Goal: Transaction & Acquisition: Book appointment/travel/reservation

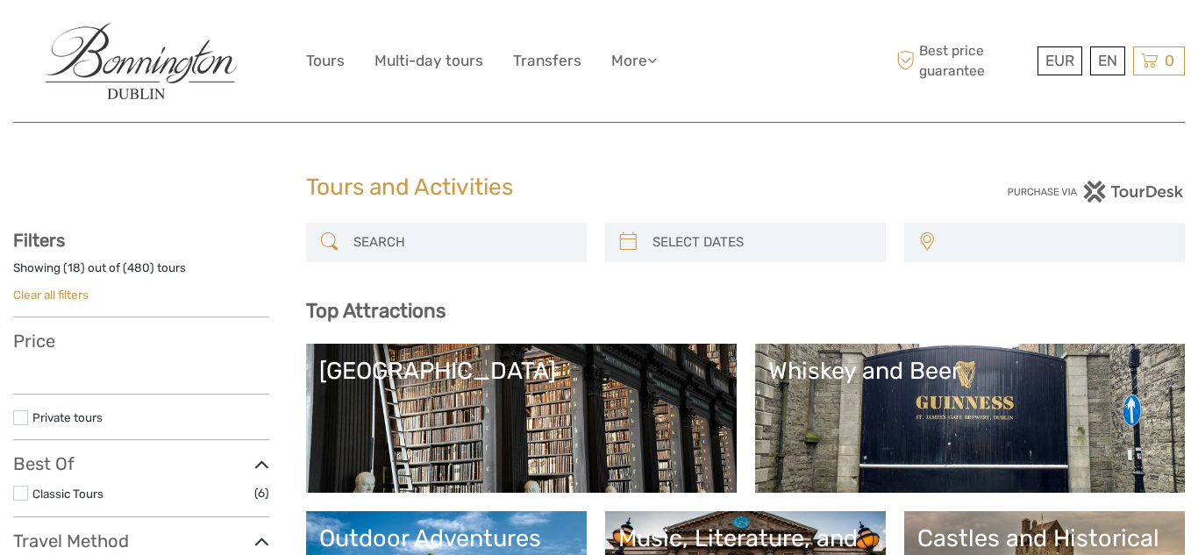
select select
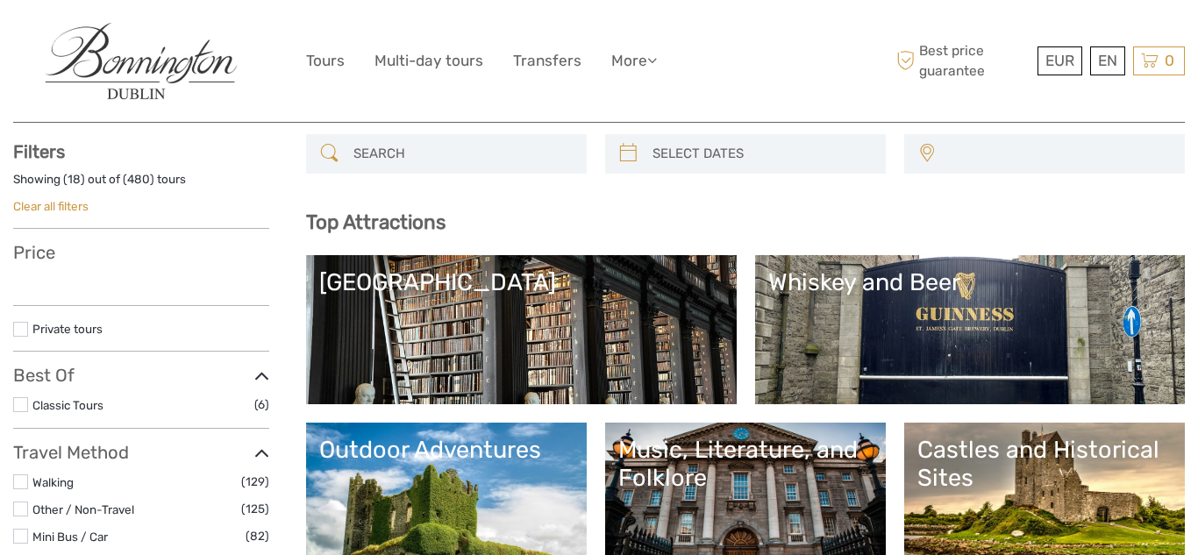
scroll to position [139, 0]
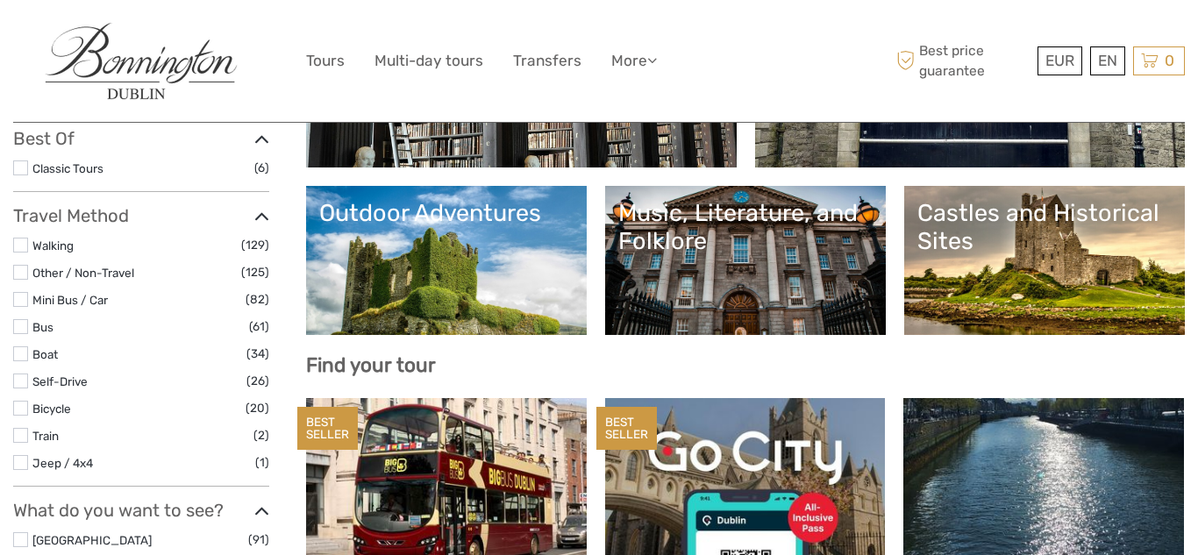
select select
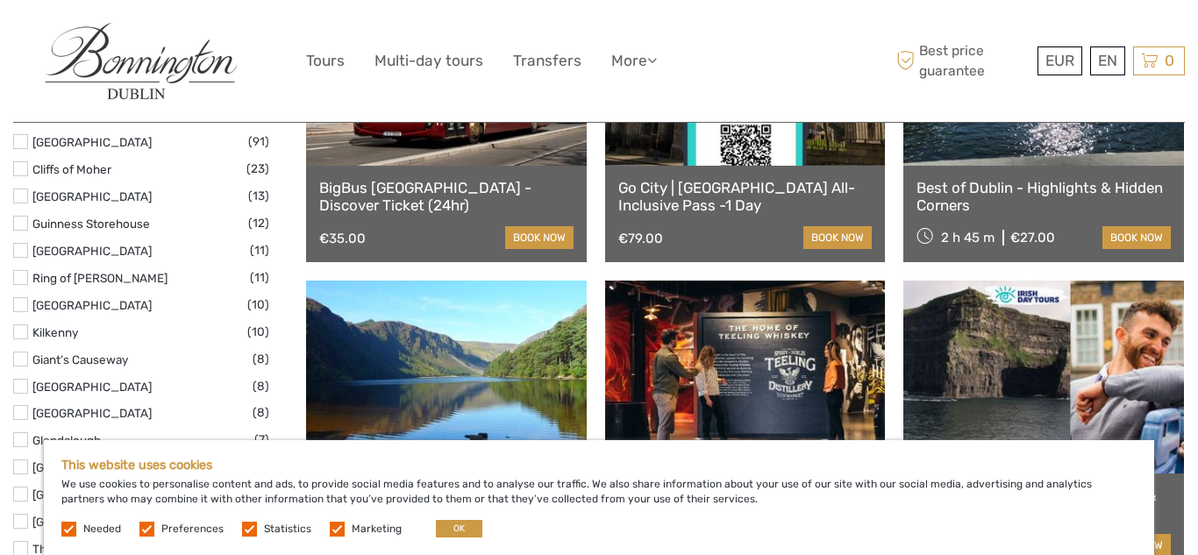
scroll to position [752, 0]
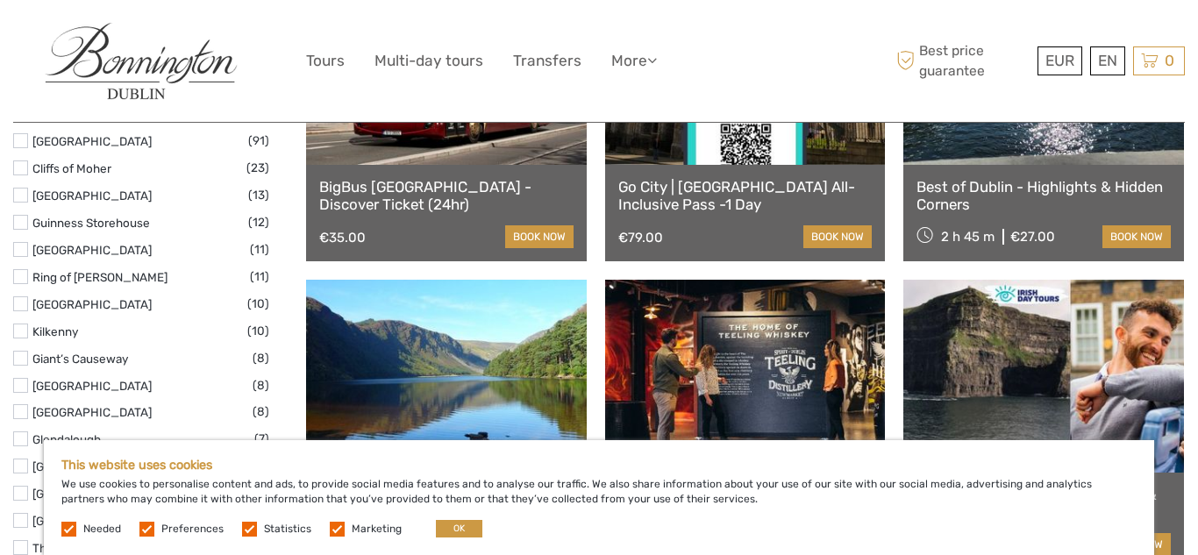
click at [145, 525] on label at bounding box center [146, 529] width 15 height 15
click at [0, 0] on input "checkbox" at bounding box center [0, 0] width 0 height 0
click at [250, 529] on label at bounding box center [249, 529] width 15 height 15
click at [0, 0] on input "checkbox" at bounding box center [0, 0] width 0 height 0
click at [331, 530] on label at bounding box center [337, 529] width 15 height 15
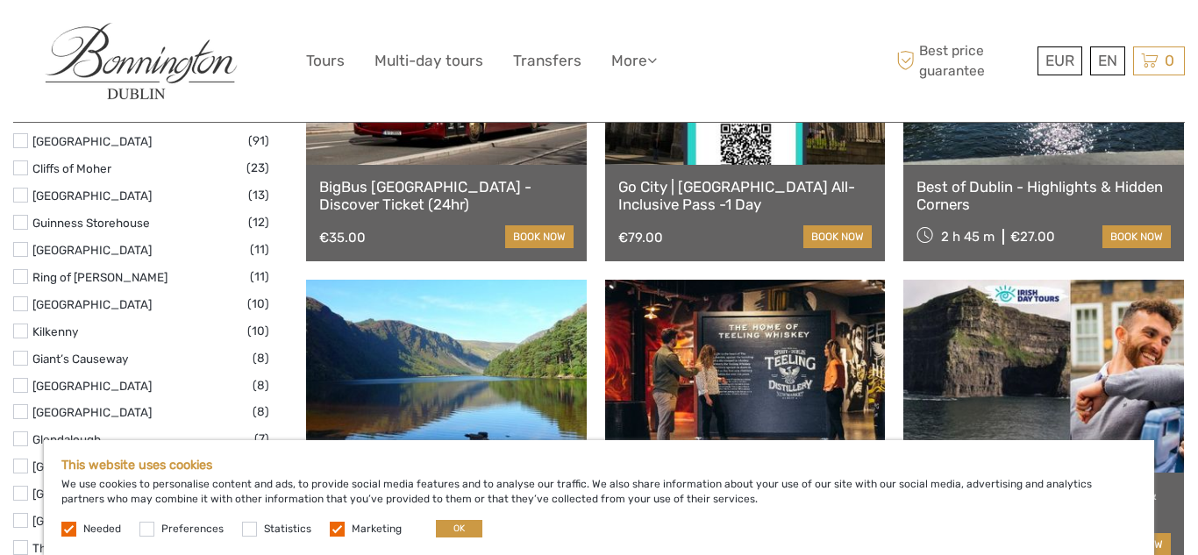
click at [0, 0] on input "checkbox" at bounding box center [0, 0] width 0 height 0
click at [454, 528] on button "OK" at bounding box center [459, 529] width 46 height 18
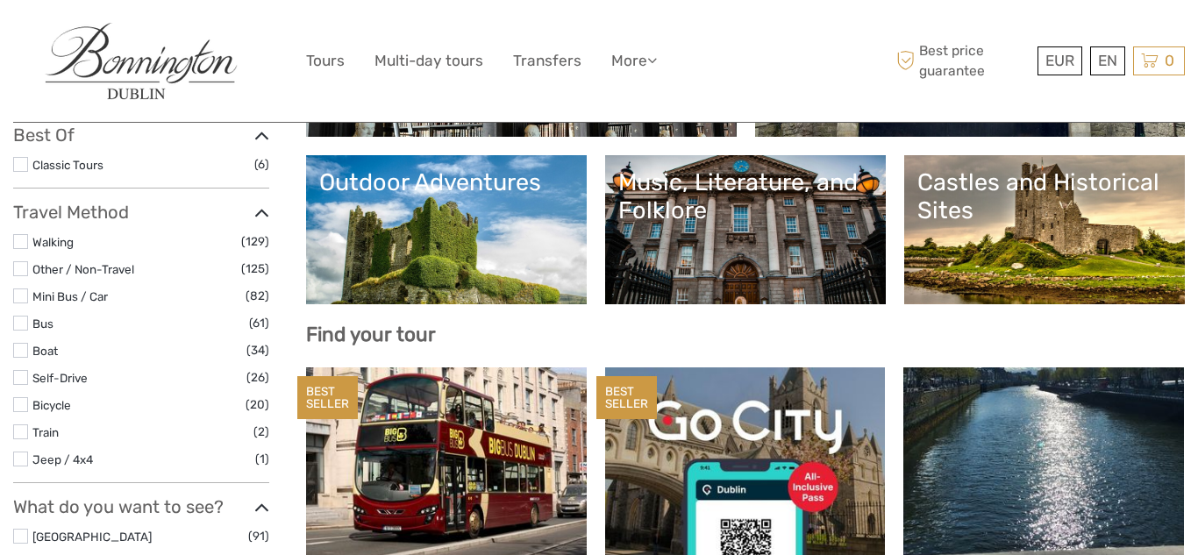
scroll to position [75, 0]
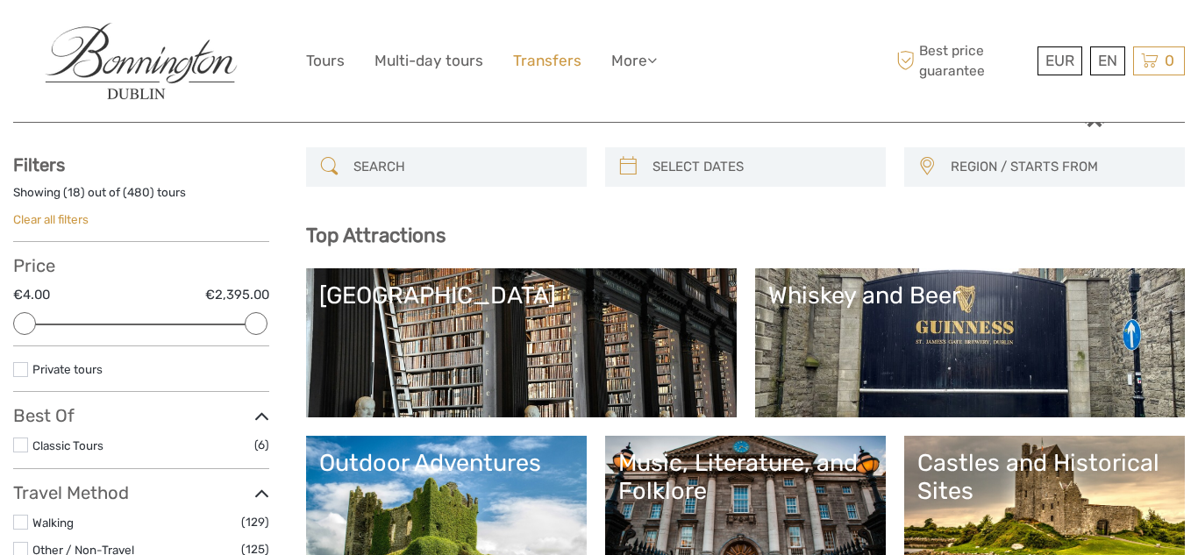
click at [540, 63] on link "Transfers" at bounding box center [547, 60] width 68 height 25
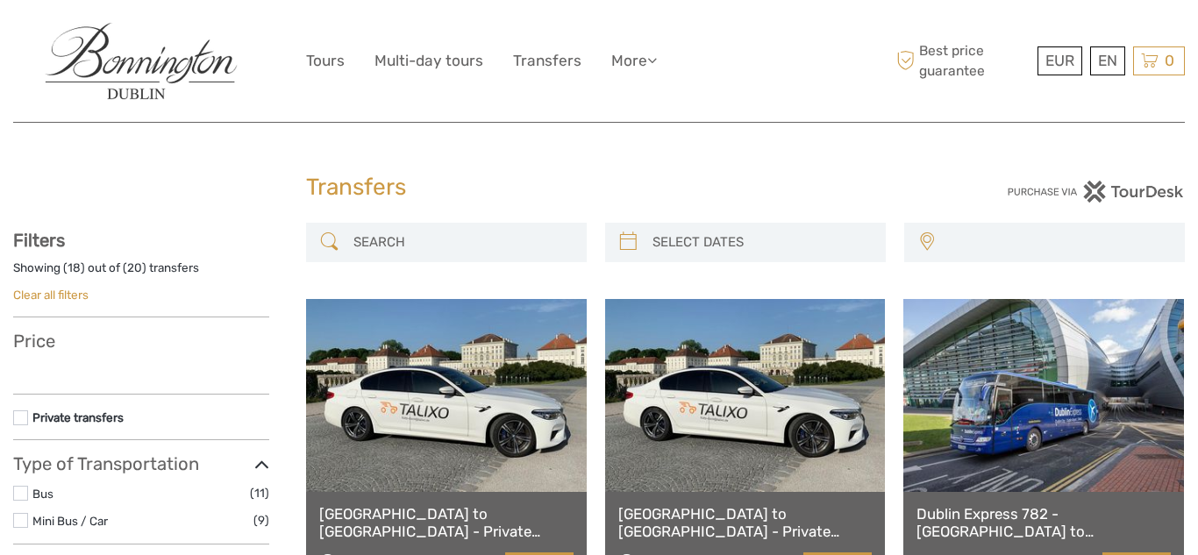
select select
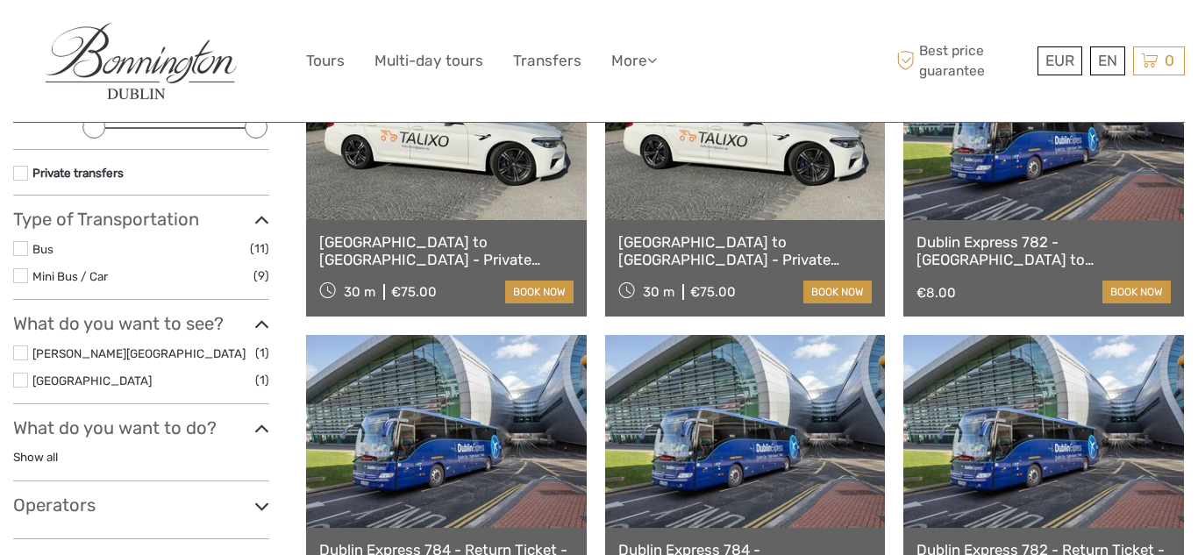
scroll to position [227, 0]
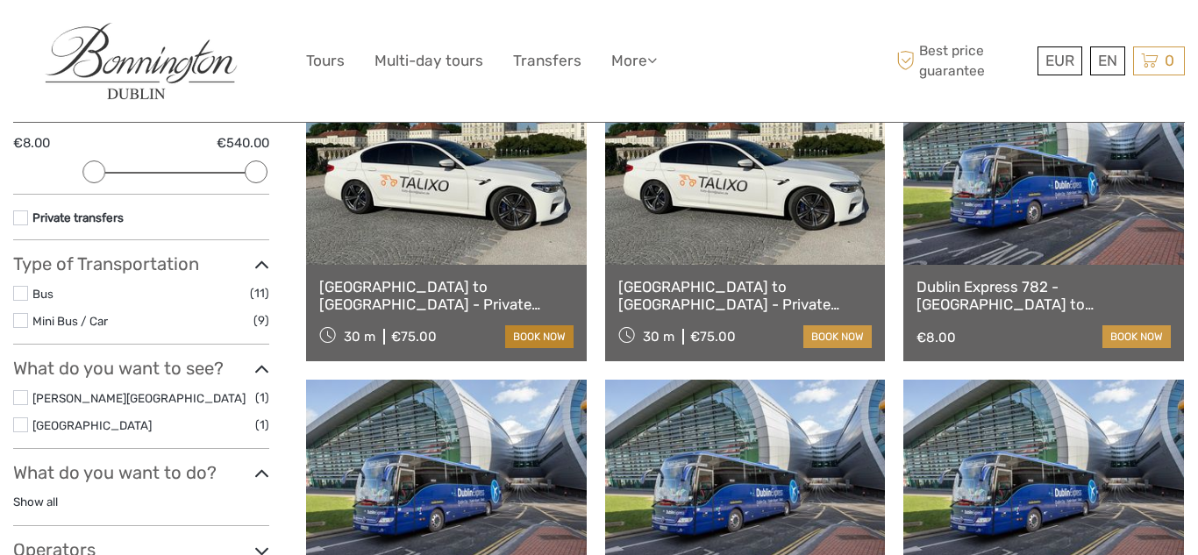
click at [539, 334] on link "book now" at bounding box center [539, 336] width 68 height 23
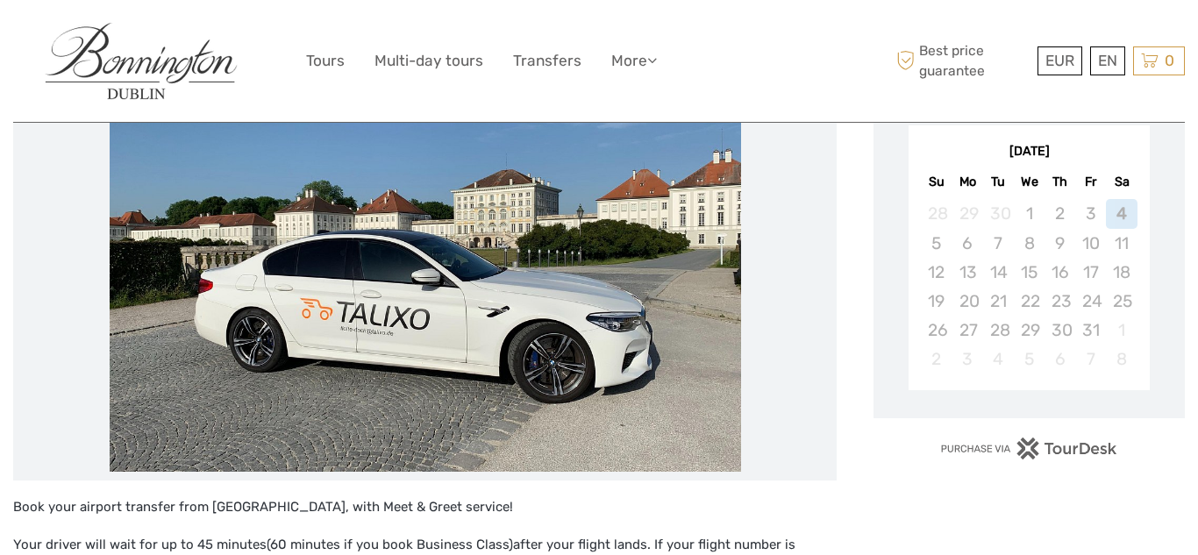
scroll to position [241, 0]
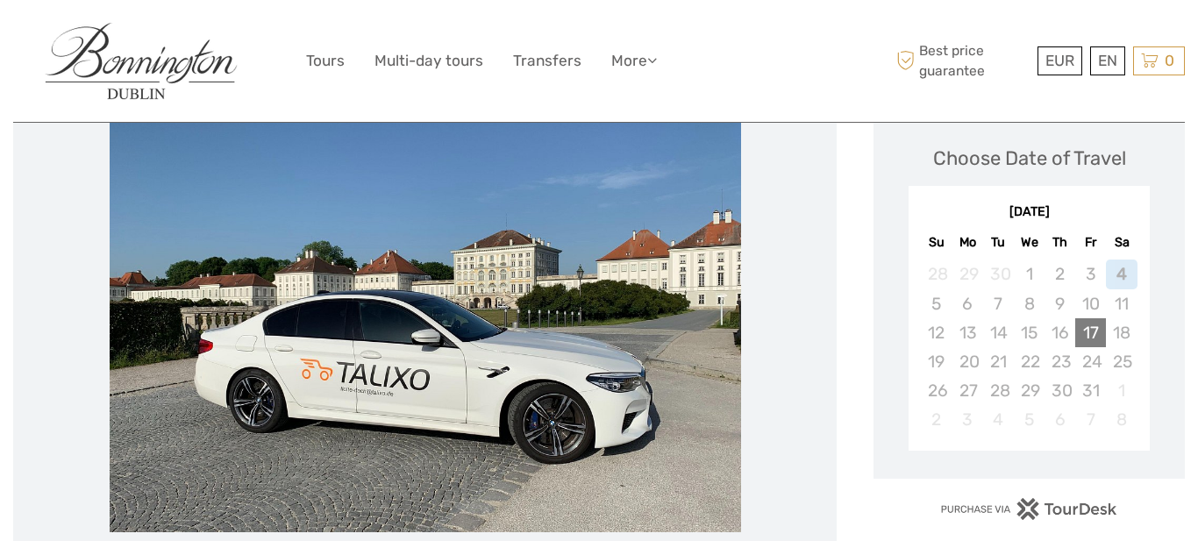
click at [1084, 325] on div "17" at bounding box center [1090, 332] width 31 height 29
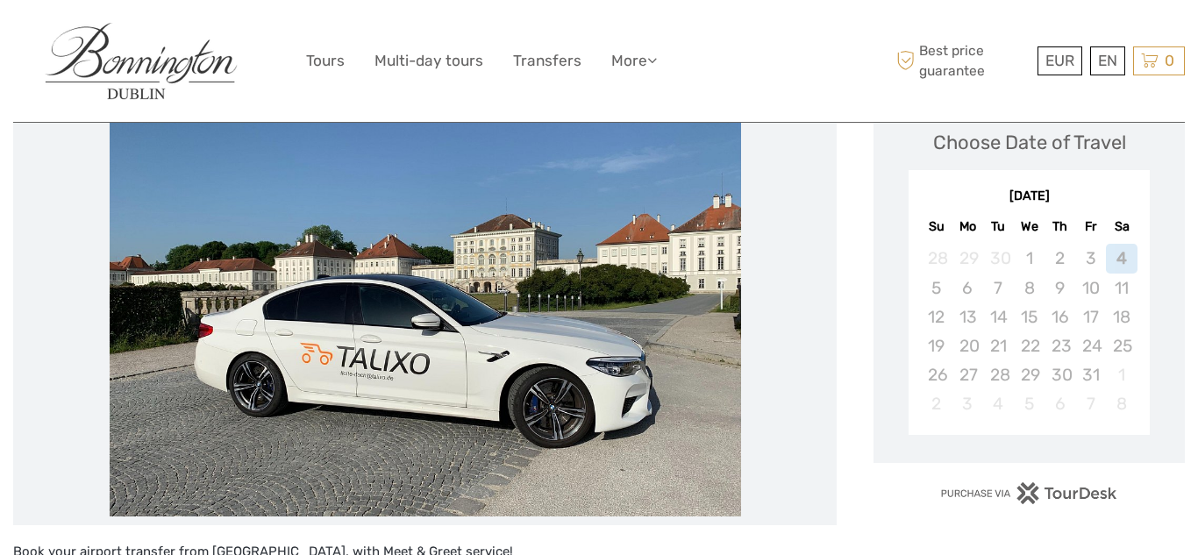
scroll to position [268, 0]
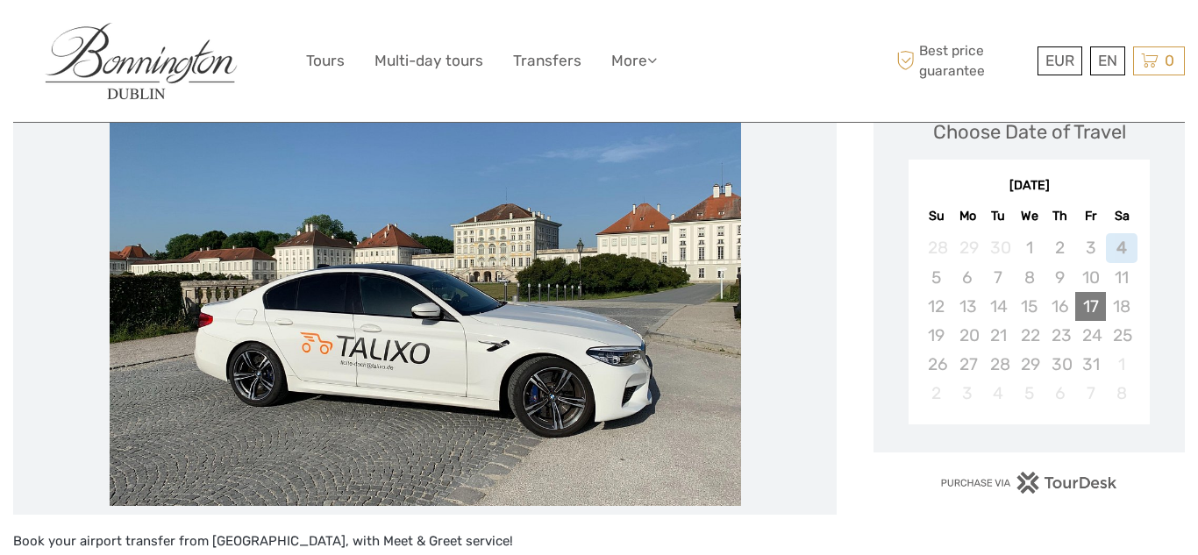
click at [1090, 313] on div "17" at bounding box center [1090, 306] width 31 height 29
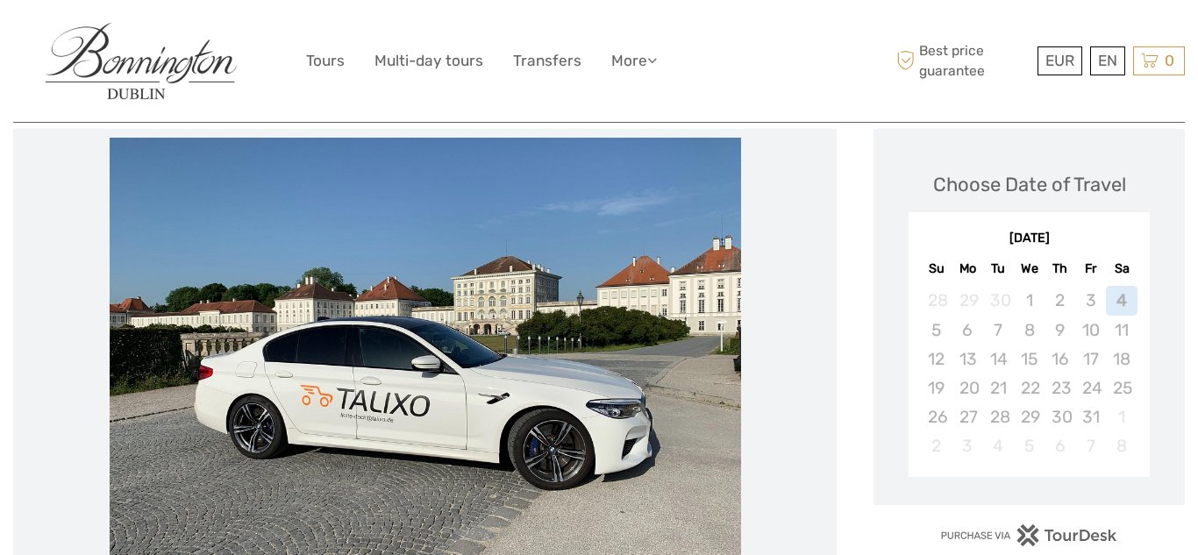
scroll to position [218, 0]
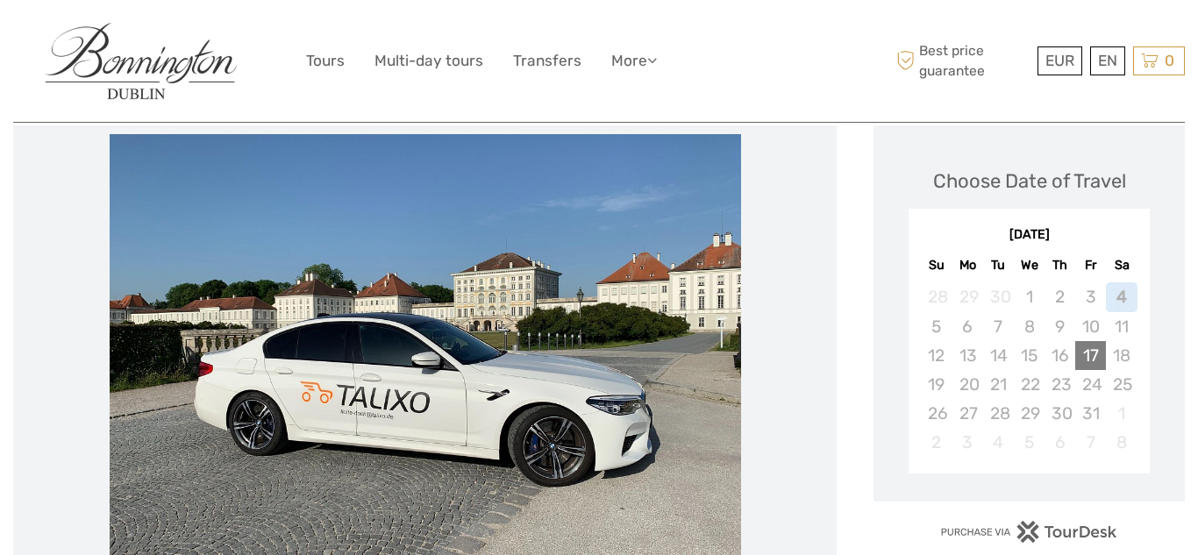
click at [1088, 358] on div "17" at bounding box center [1090, 355] width 31 height 29
click at [1012, 176] on div "Choose Date of Travel" at bounding box center [1029, 181] width 193 height 27
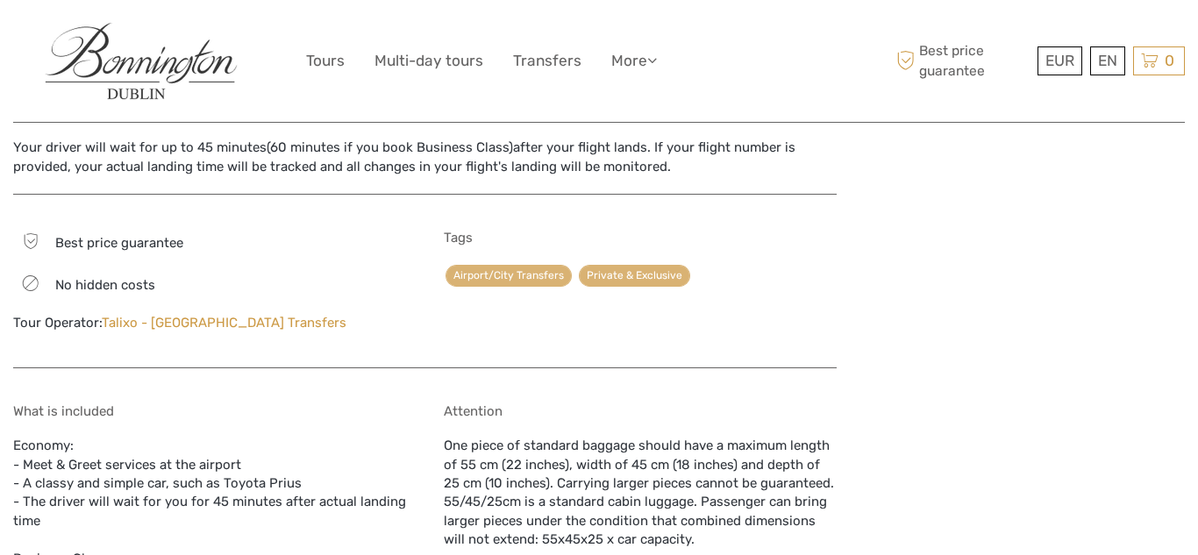
scroll to position [703, 0]
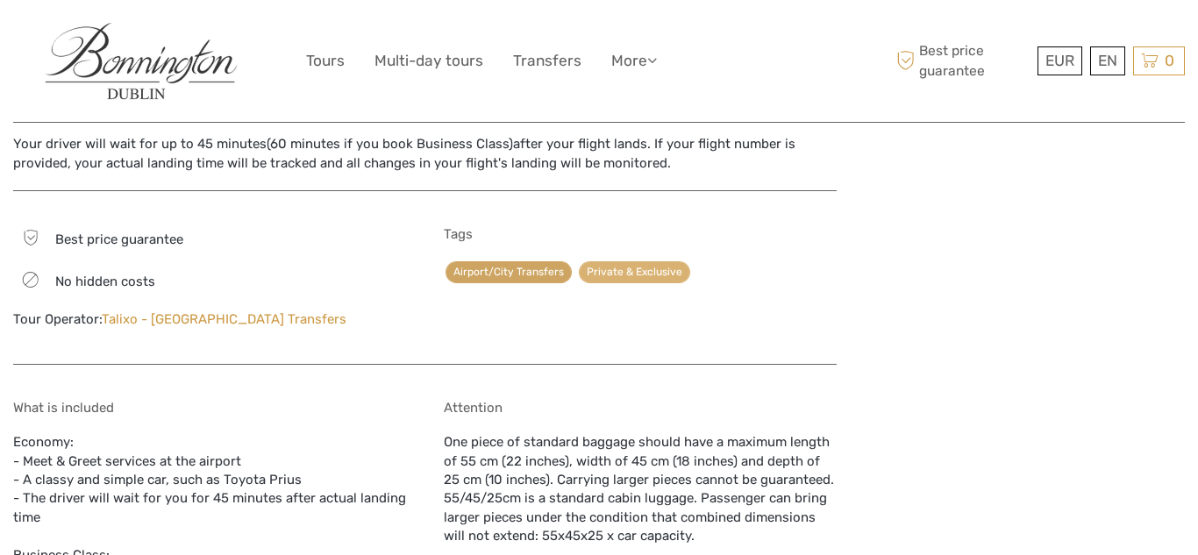
click at [517, 275] on link "Airport/City Transfers" at bounding box center [509, 272] width 126 height 22
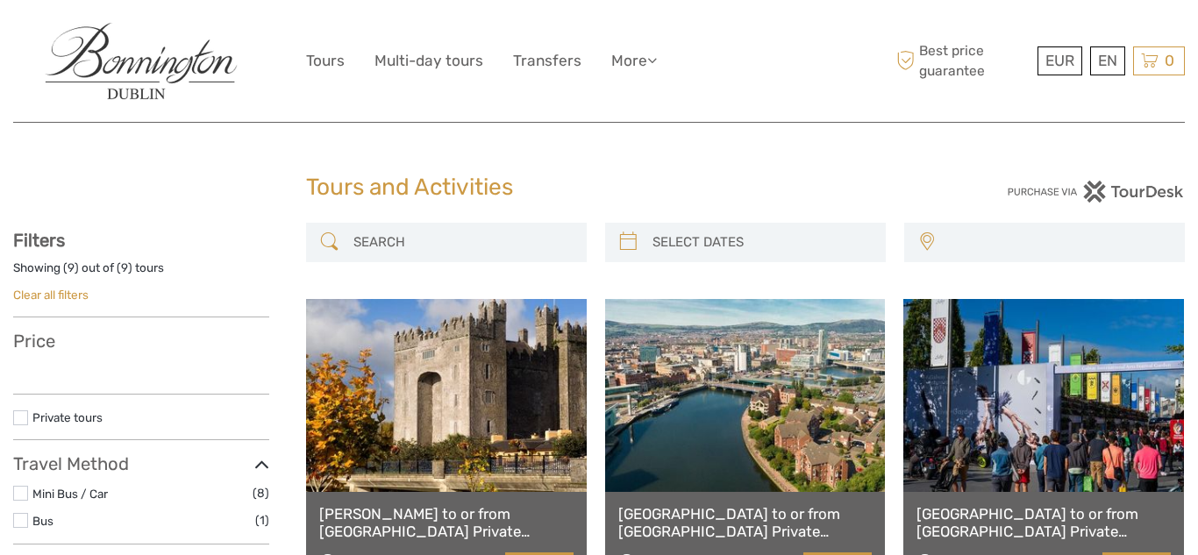
select select
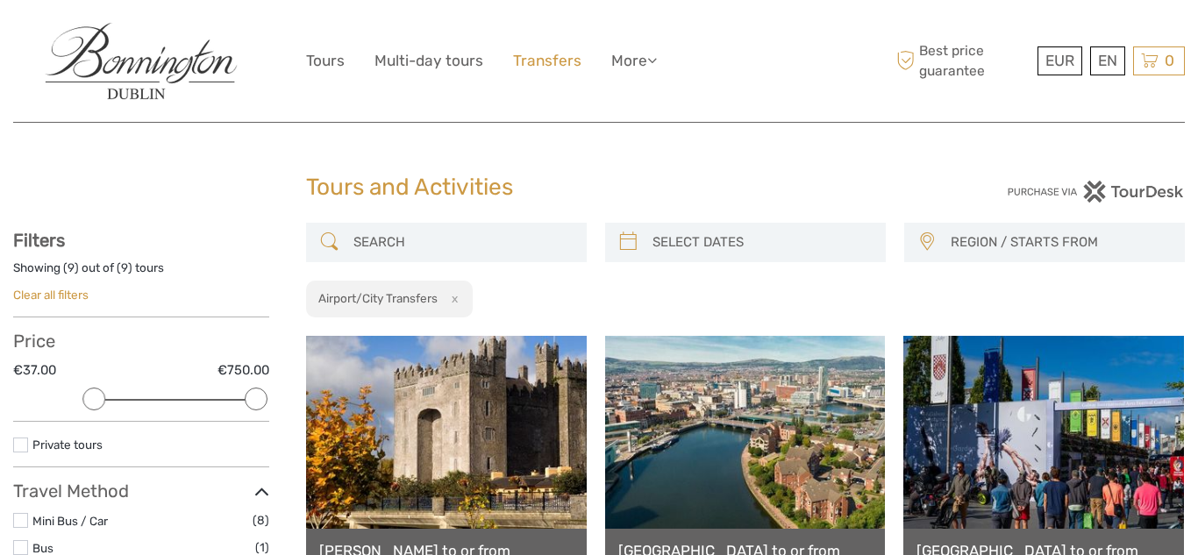
click at [555, 59] on link "Transfers" at bounding box center [547, 60] width 68 height 25
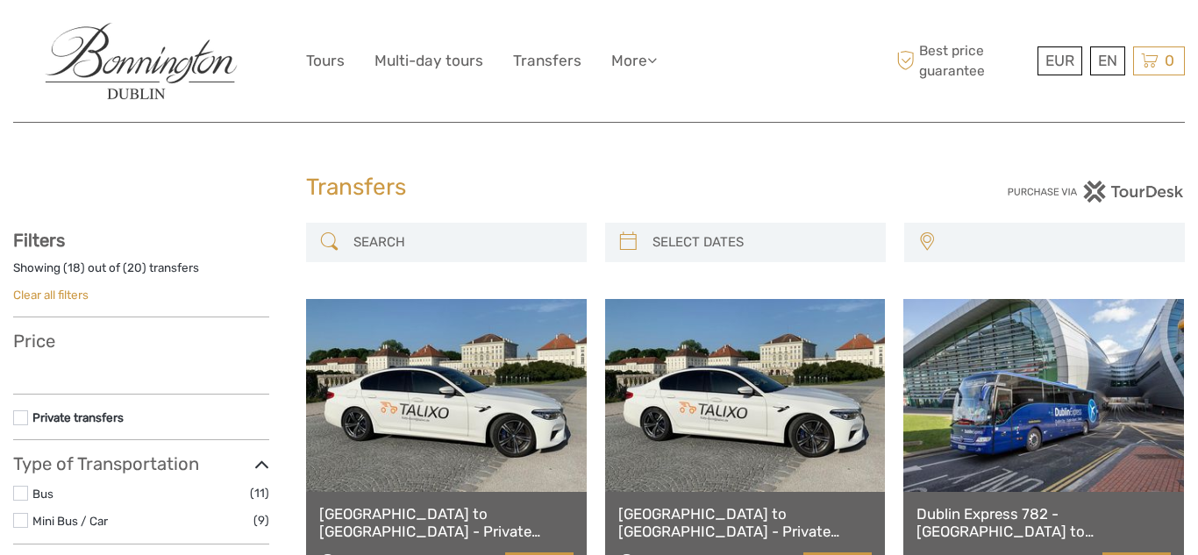
select select
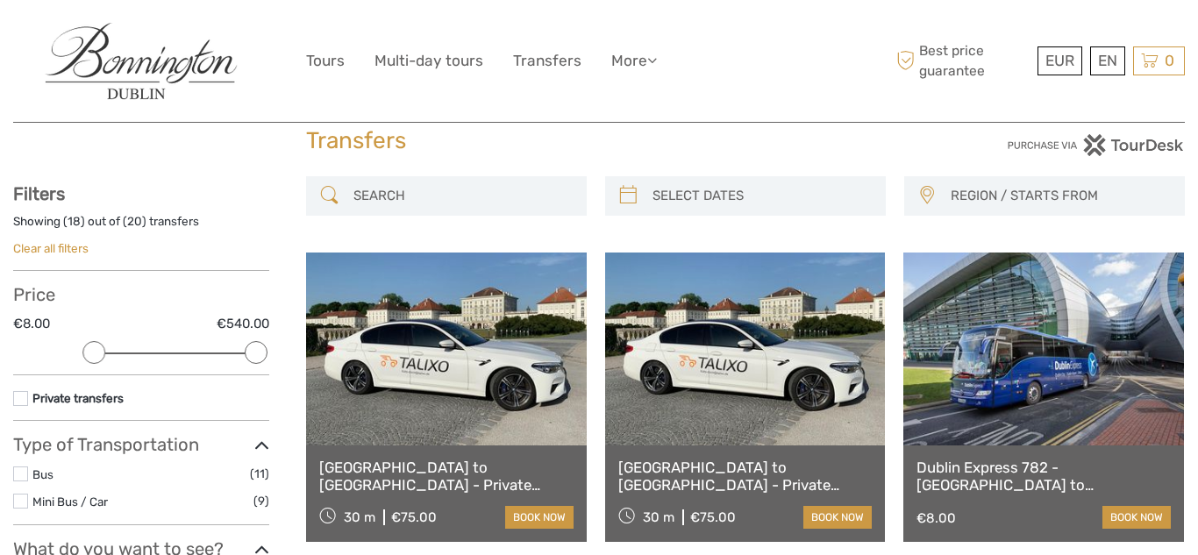
scroll to position [47, 0]
type input "04/10/2025"
click at [682, 189] on input "search" at bounding box center [762, 195] width 232 height 31
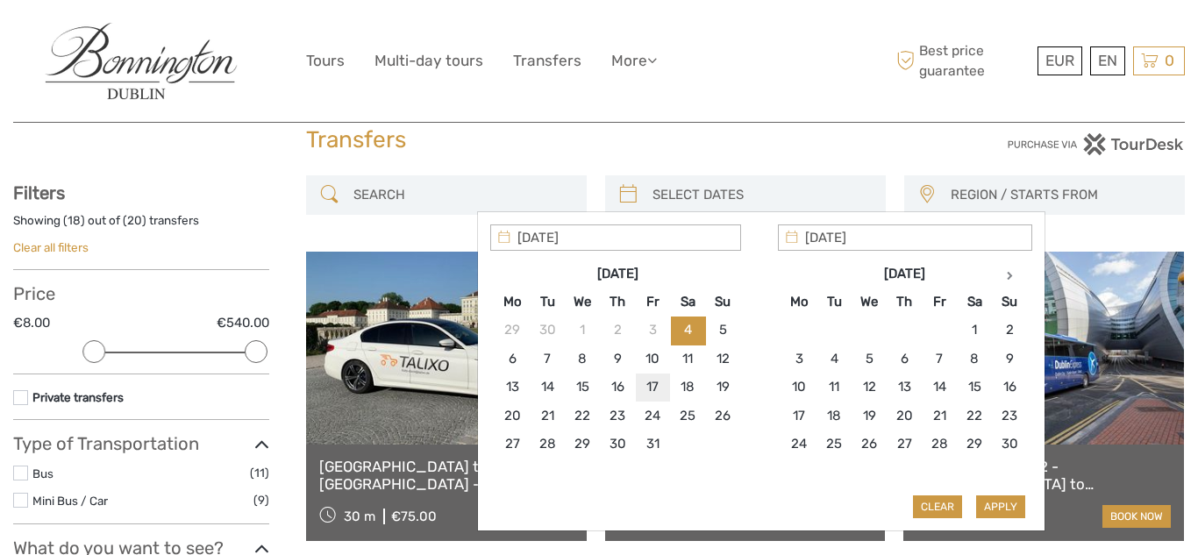
type input "17/10/2025"
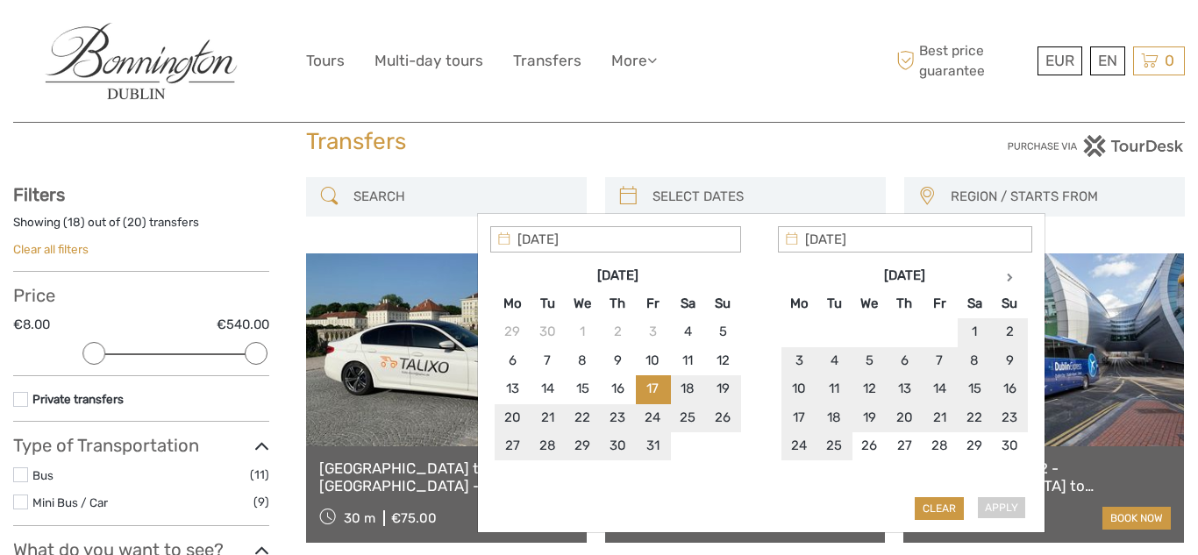
scroll to position [14, 0]
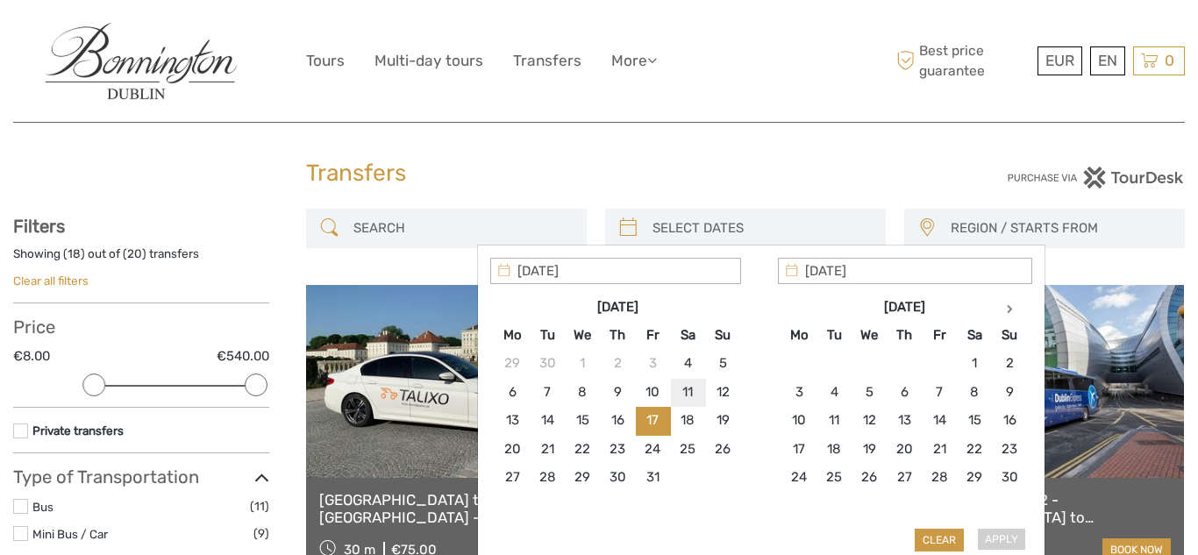
type input "12/10/2025"
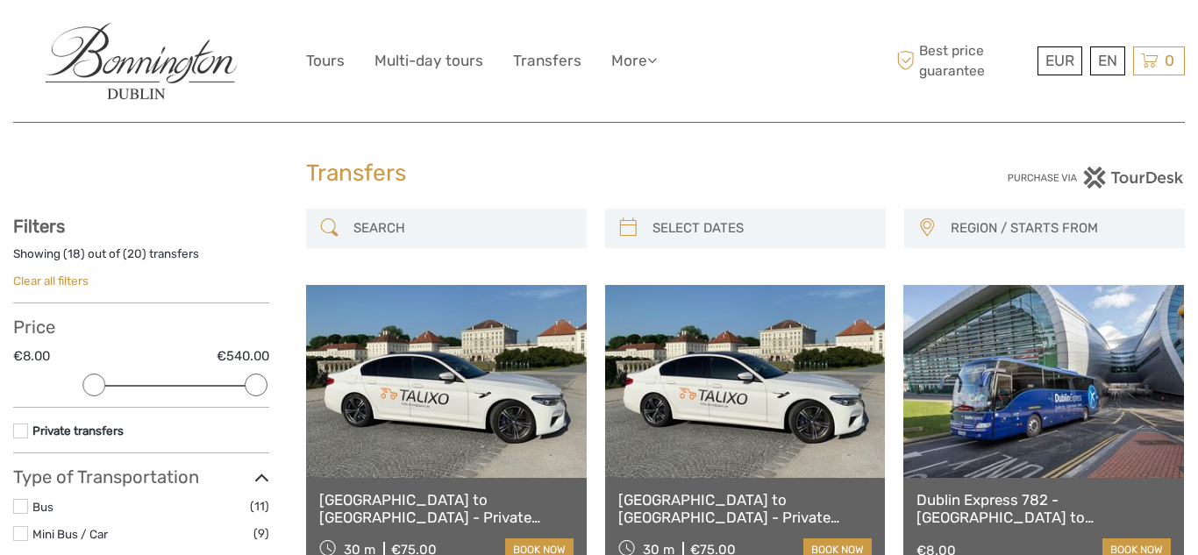
click at [1010, 225] on span "REGION / STARTS FROM" at bounding box center [1059, 228] width 233 height 29
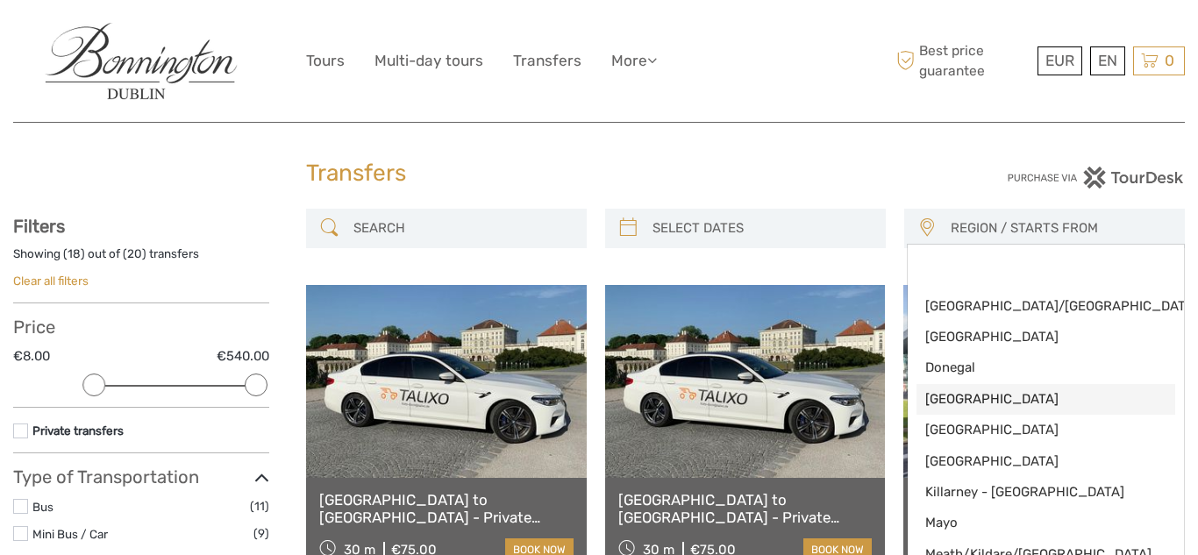
click at [940, 401] on span "[GEOGRAPHIC_DATA]" at bounding box center [1030, 399] width 211 height 18
select select "[GEOGRAPHIC_DATA]"
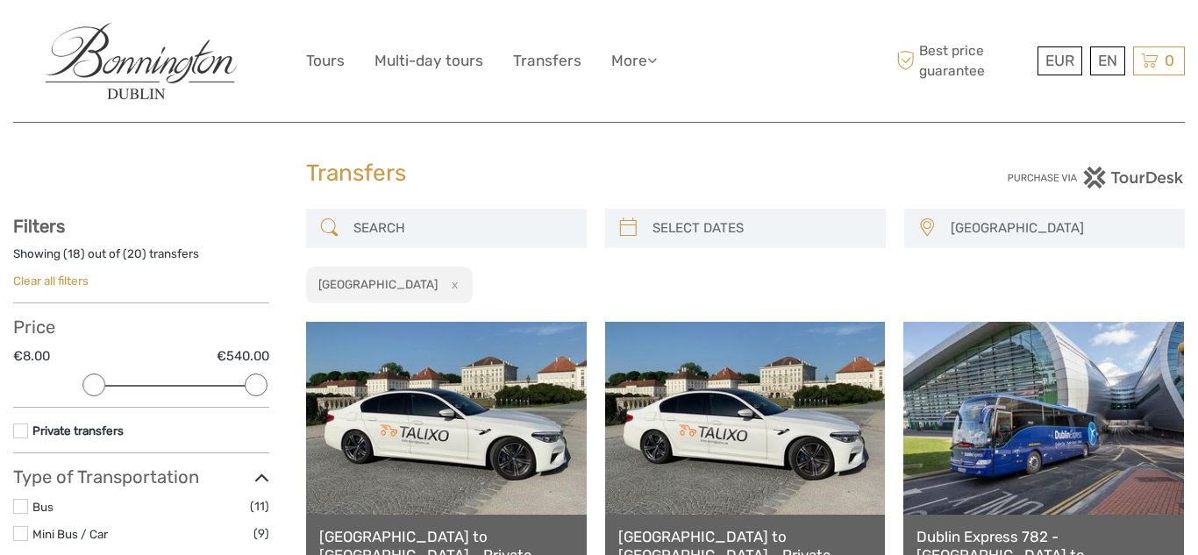
scroll to position [38, 0]
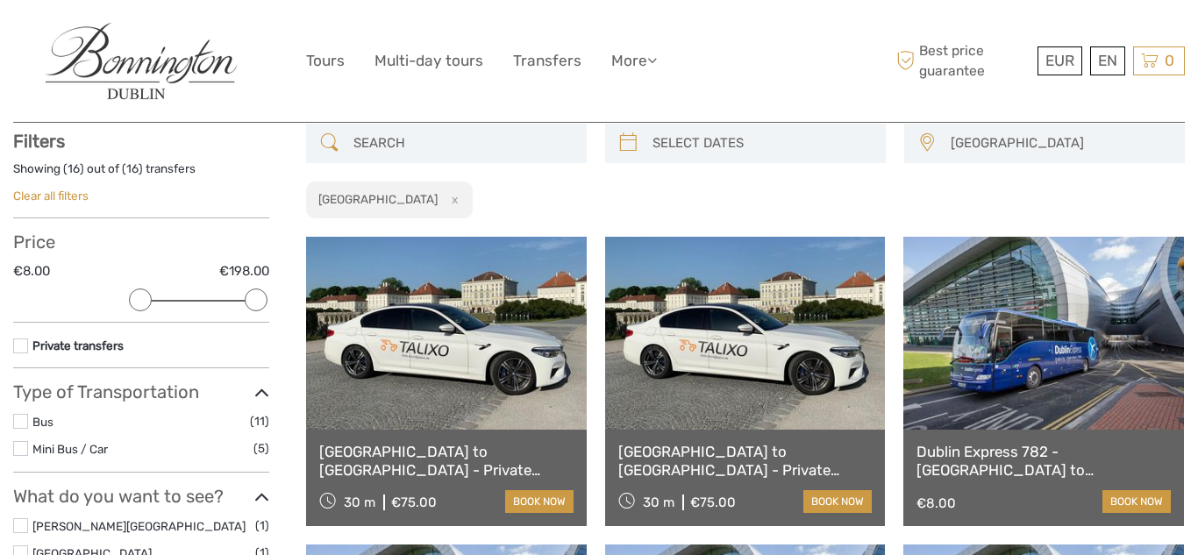
scroll to position [100, 0]
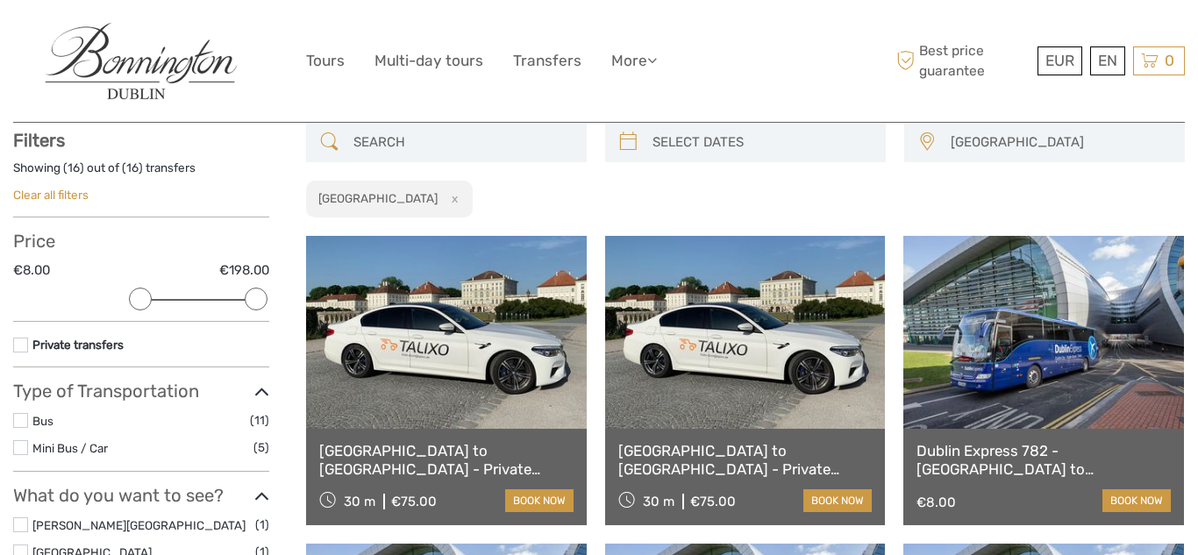
type input "04/10/2025"
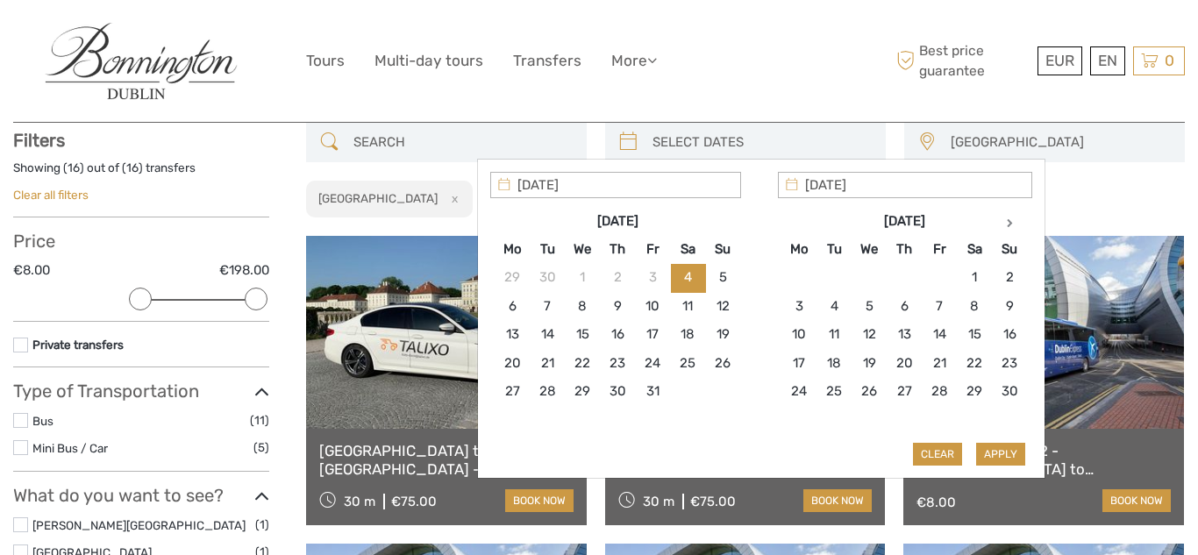
click at [713, 135] on input "search" at bounding box center [762, 142] width 232 height 31
type input "17/10/2025"
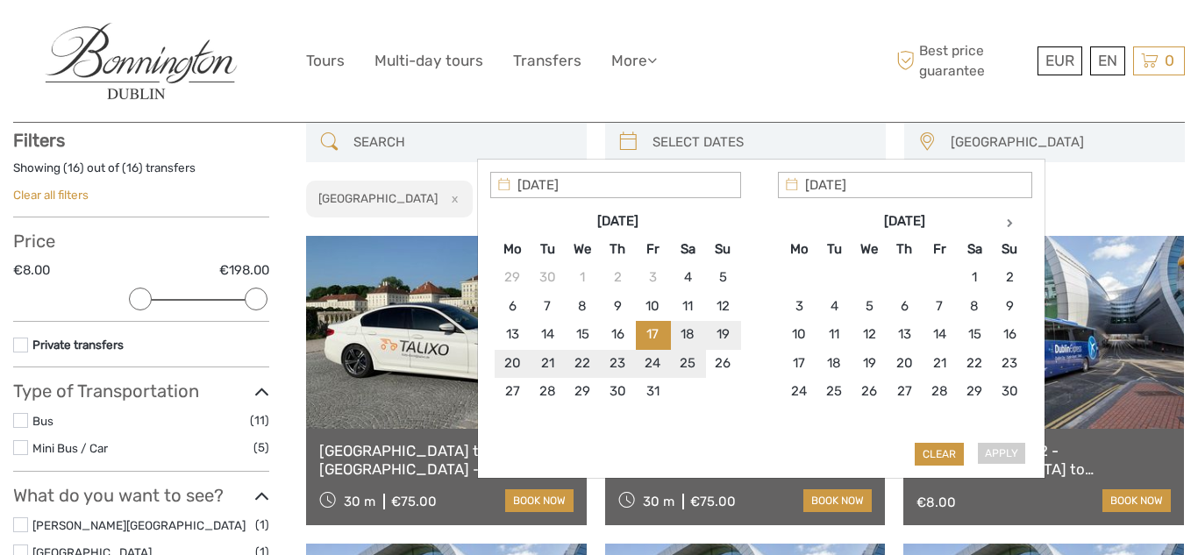
click at [760, 448] on div "Apply Clear" at bounding box center [761, 319] width 542 height 295
type input "06/10/2025"
click at [569, 189] on input "17/10/2025" at bounding box center [615, 185] width 251 height 26
click at [623, 140] on icon at bounding box center [628, 142] width 18 height 28
type input "04/10/2025"
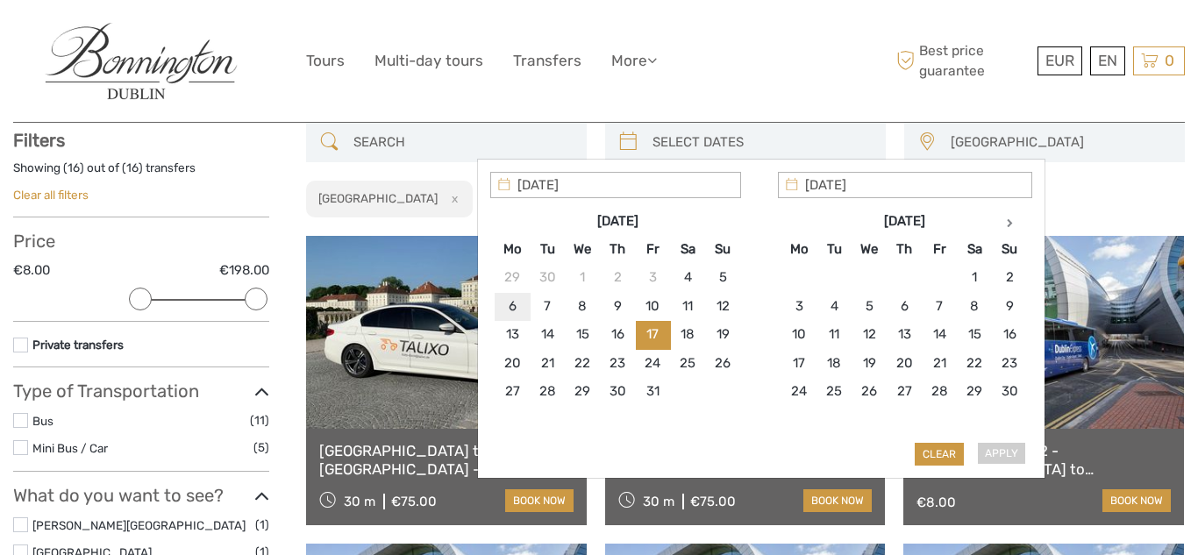
type input "04/10/2025"
type input "17/10/2025"
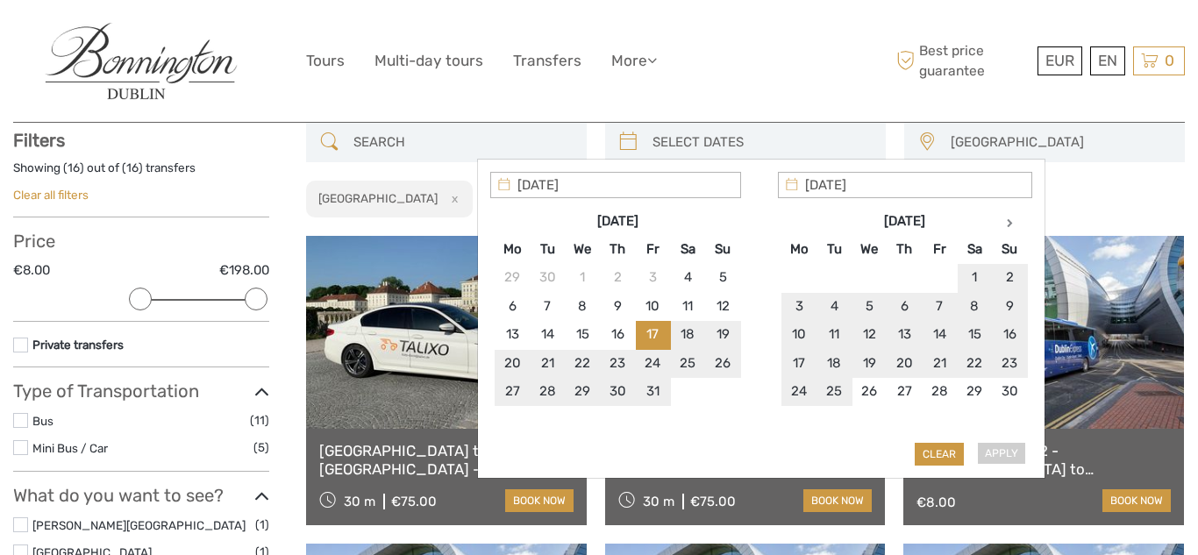
type input "09/11/2025"
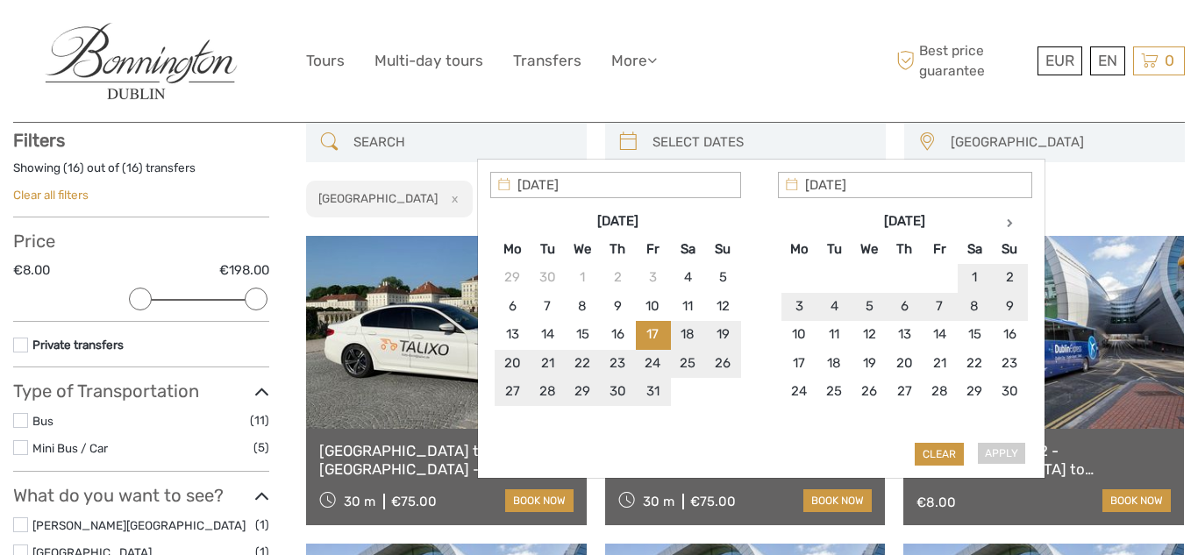
click at [1096, 193] on div "Dublin Clare/Limerick/Tipperary Cork Donegal Dublin Galway Ireland Killarney - …" at bounding box center [745, 171] width 879 height 96
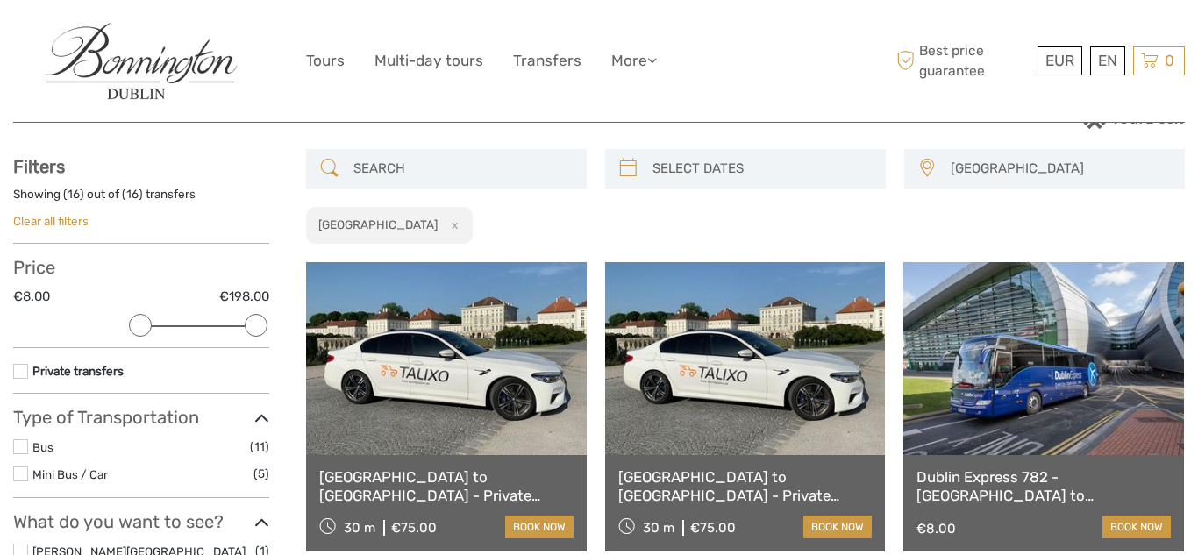
scroll to position [73, 0]
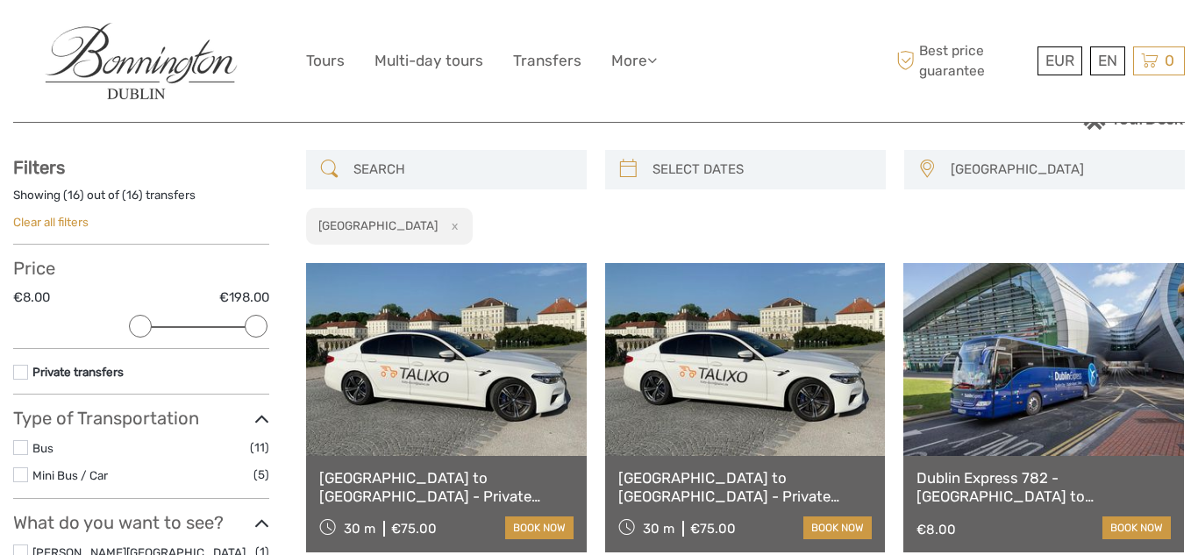
type input "04/10/2025"
click at [660, 172] on input "search" at bounding box center [762, 169] width 232 height 31
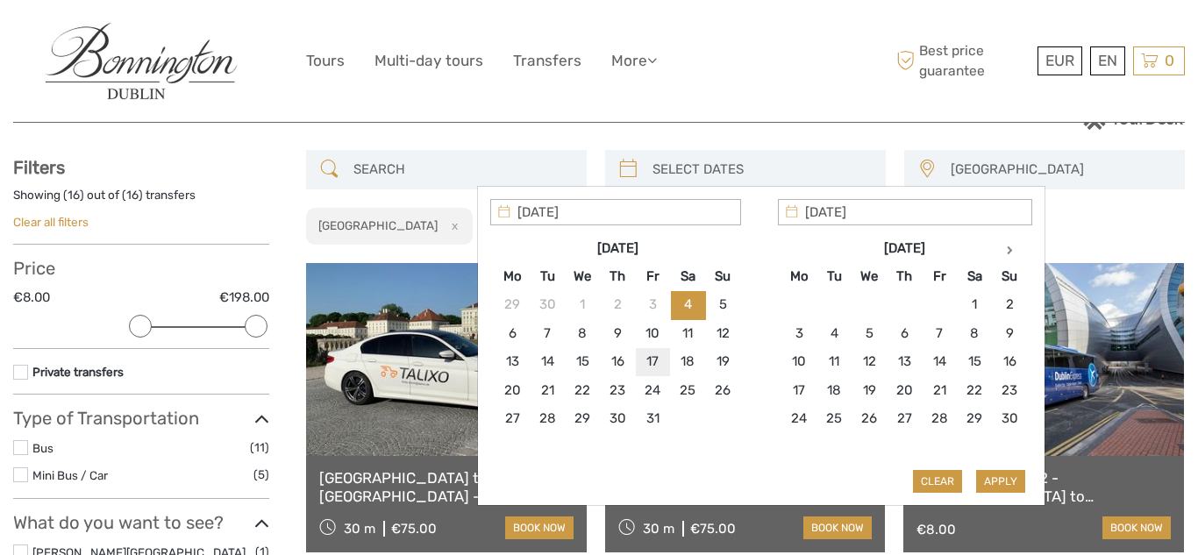
type input "17/10/2025"
click at [997, 482] on button "Apply" at bounding box center [1000, 481] width 49 height 23
type input "17/10/2025 - 17/10/2025"
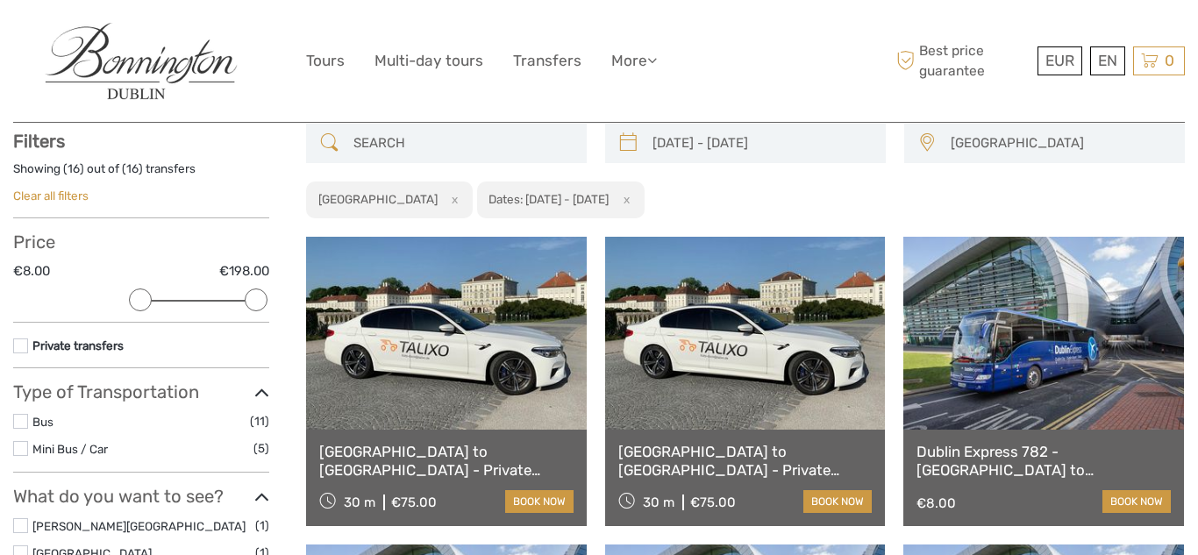
scroll to position [100, 0]
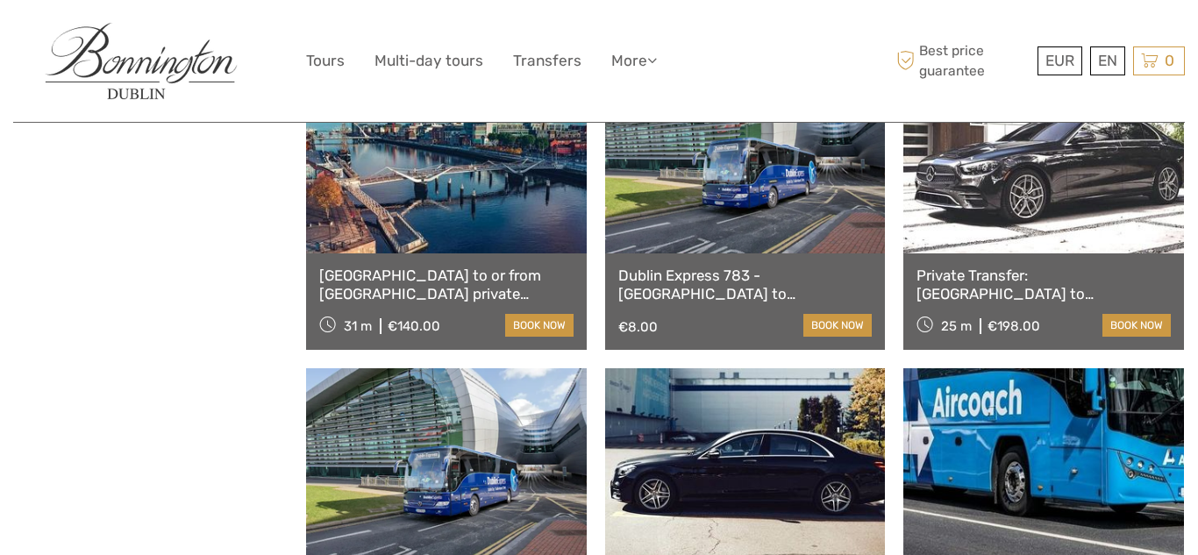
scroll to position [910, 0]
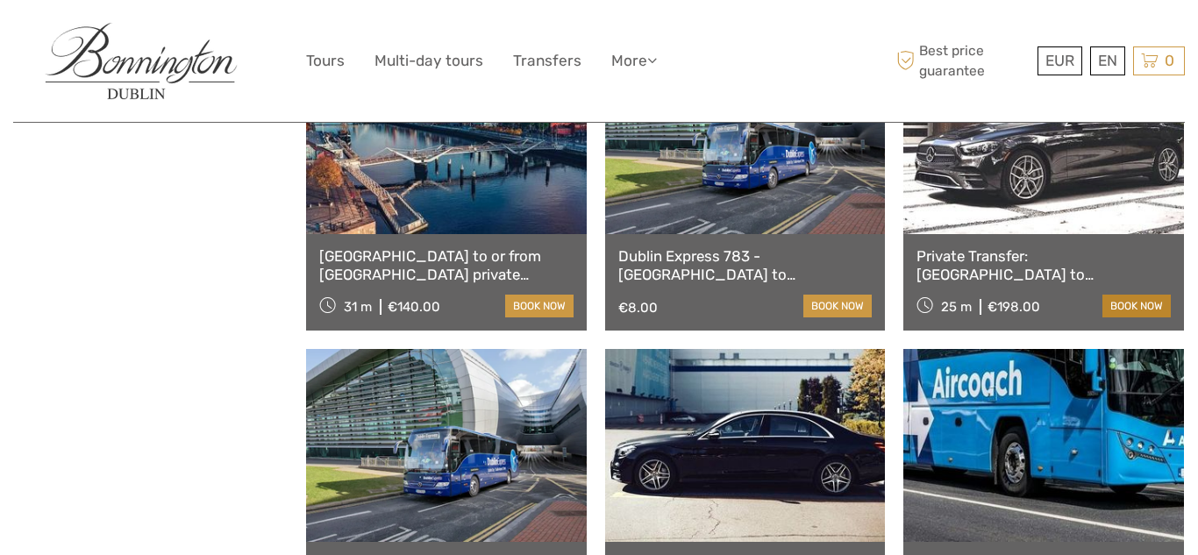
click at [1134, 304] on link "book now" at bounding box center [1137, 306] width 68 height 23
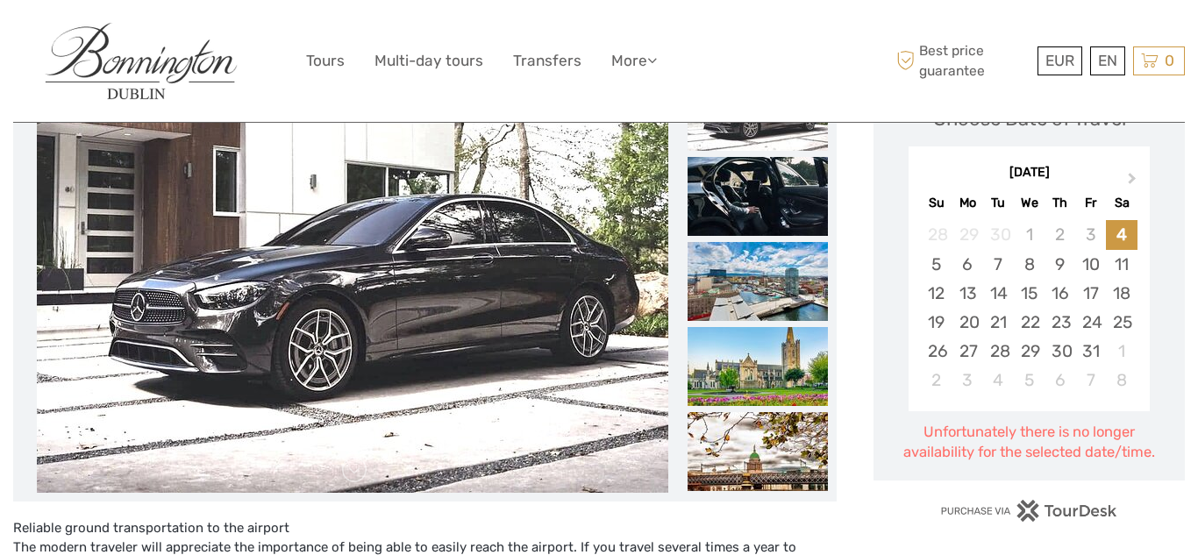
scroll to position [303, 0]
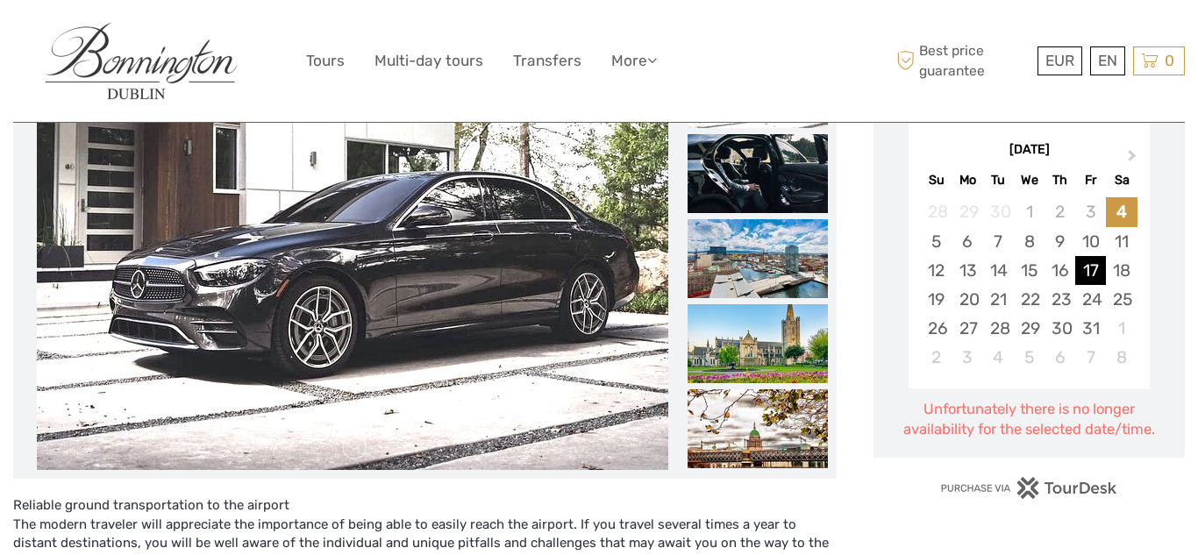
click at [1101, 268] on div "17" at bounding box center [1090, 270] width 31 height 29
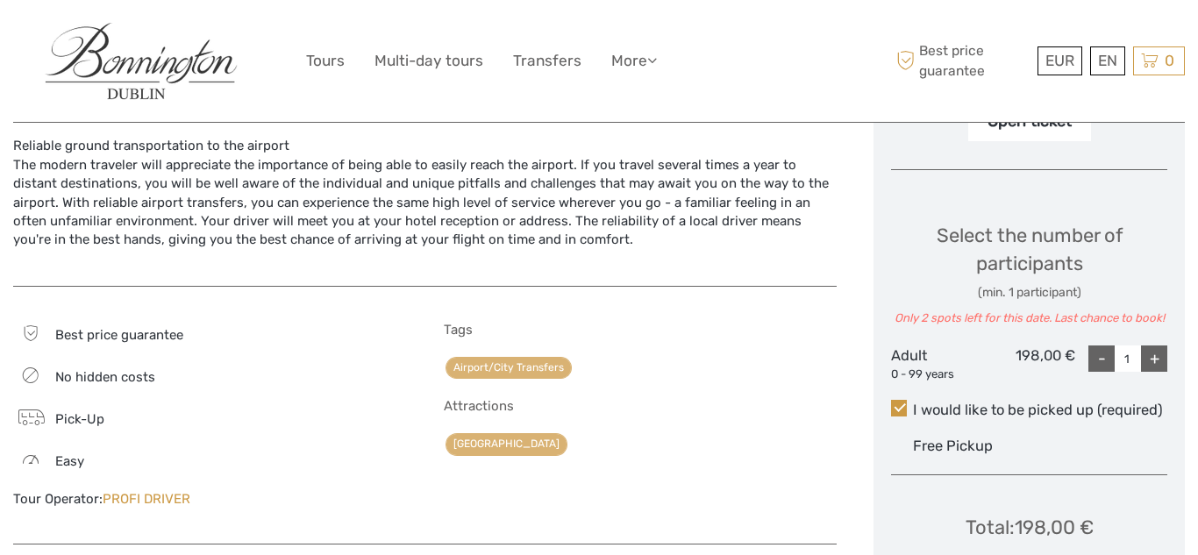
scroll to position [673, 0]
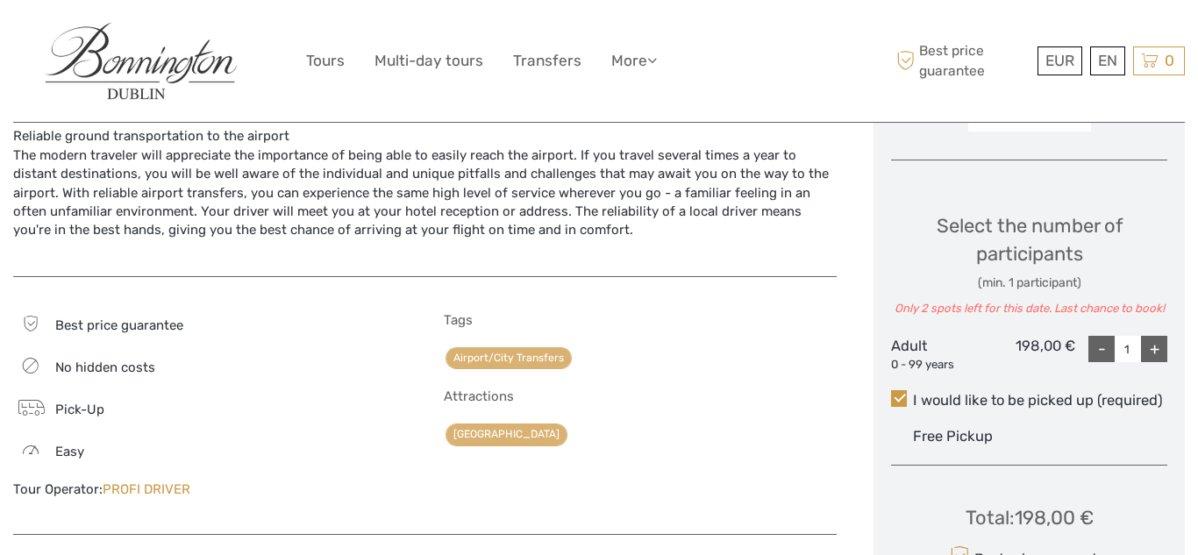
click at [1153, 348] on div "+" at bounding box center [1154, 349] width 26 height 26
type input "2"
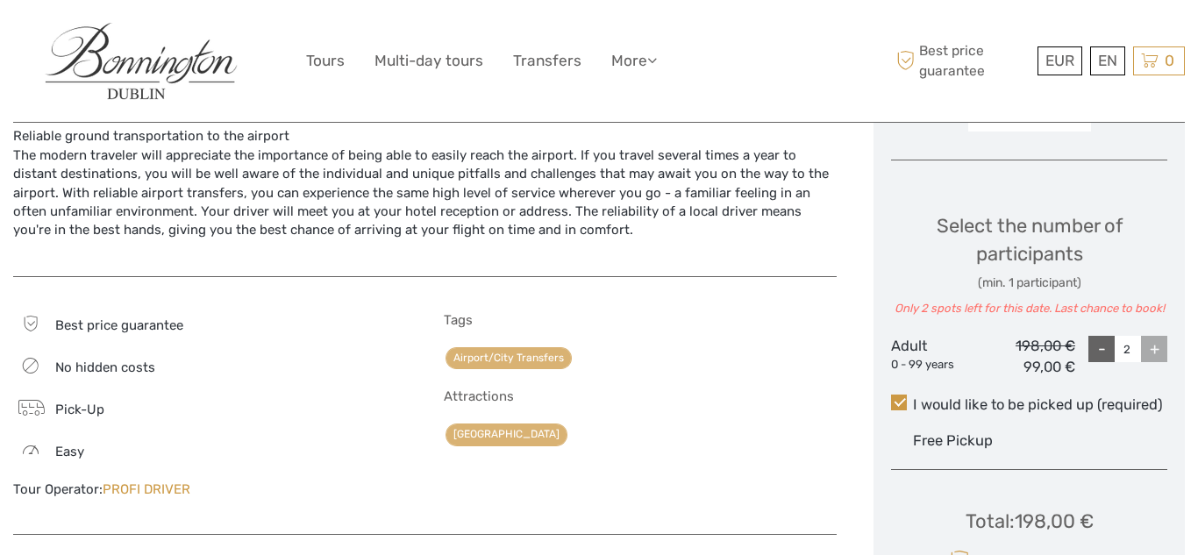
click at [1153, 348] on div "+" at bounding box center [1154, 349] width 26 height 26
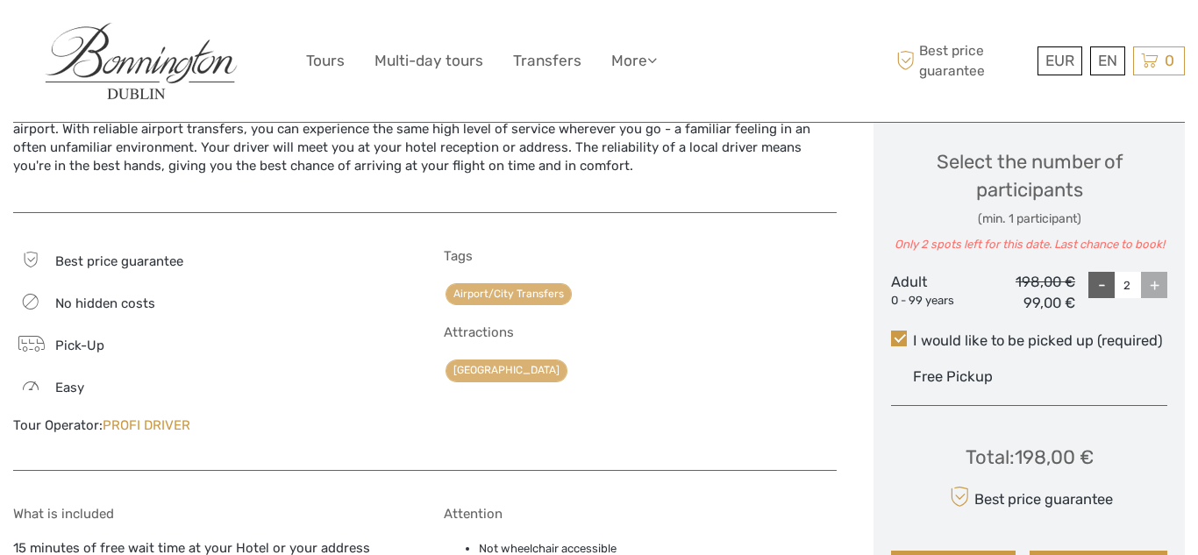
scroll to position [725, 0]
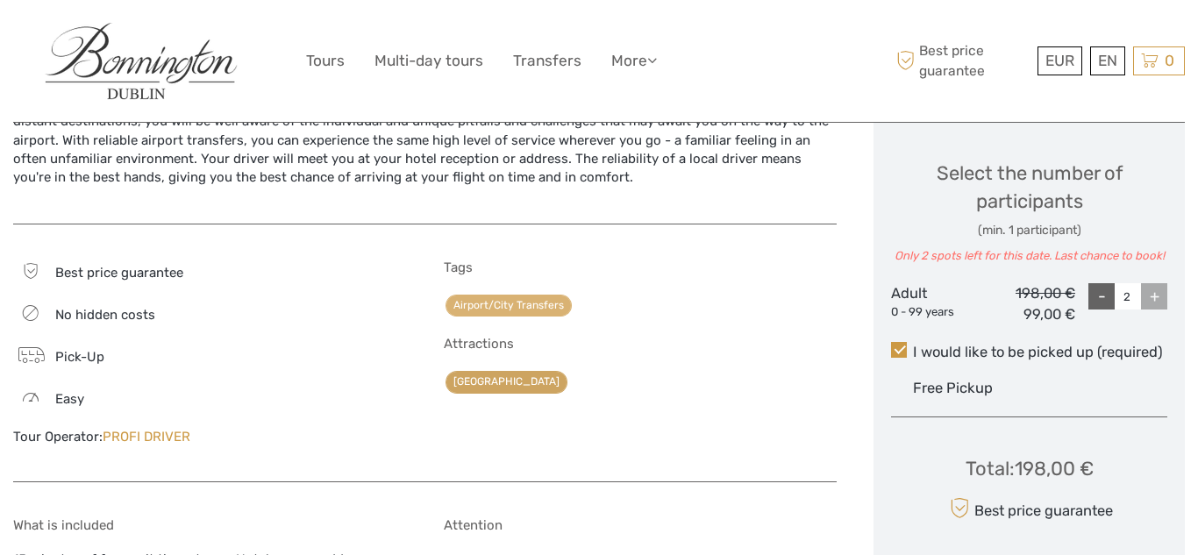
click at [481, 382] on link "[GEOGRAPHIC_DATA]" at bounding box center [507, 382] width 122 height 22
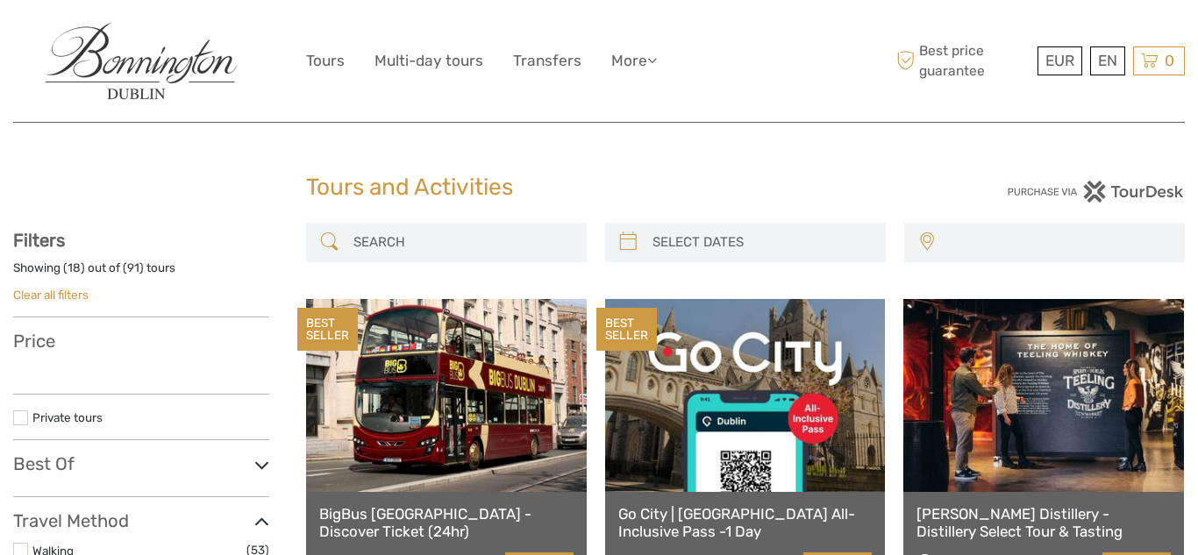
select select
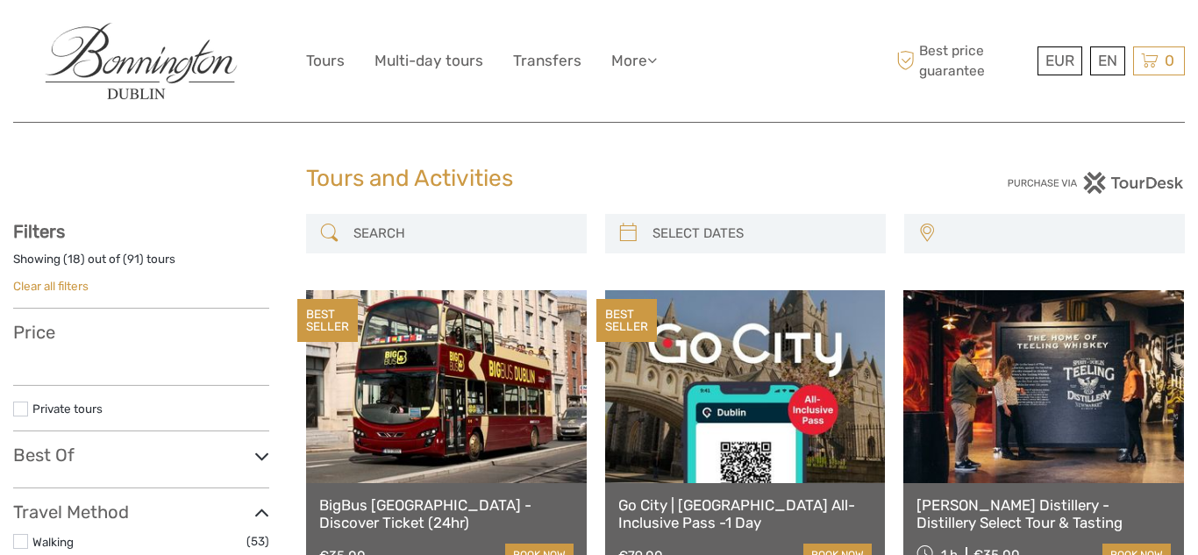
select select
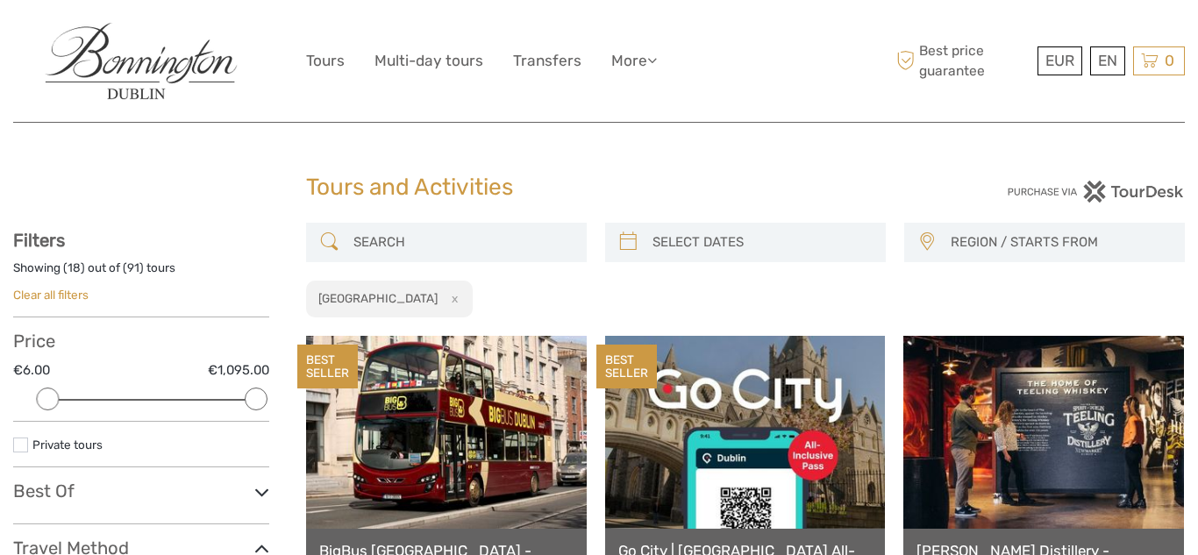
click at [383, 239] on input "search" at bounding box center [462, 242] width 232 height 31
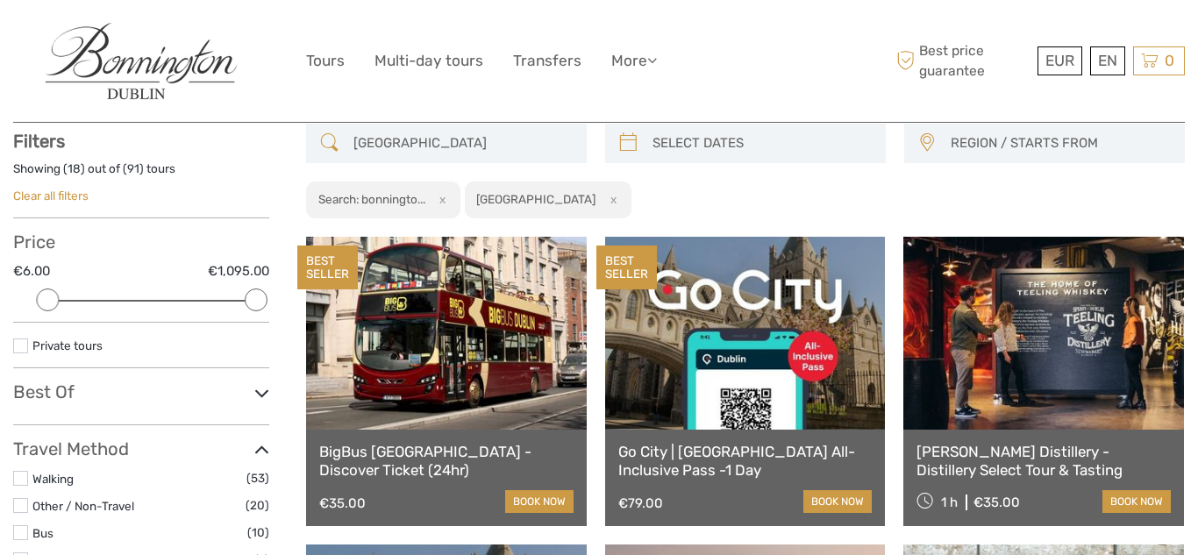
scroll to position [100, 0]
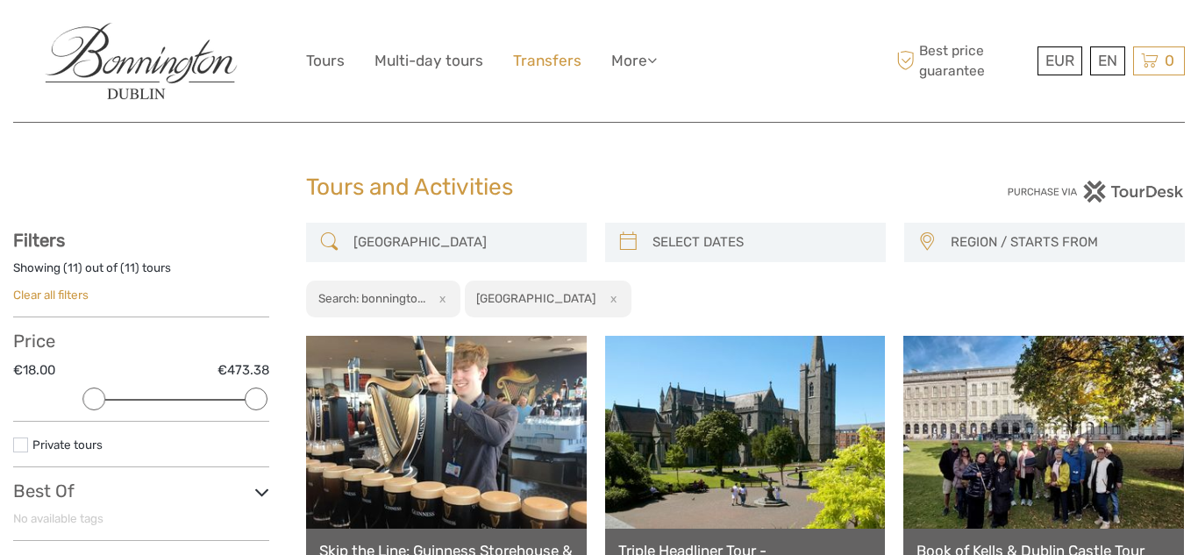
type input "bonnington hotel"
click at [533, 58] on link "Transfers" at bounding box center [547, 60] width 68 height 25
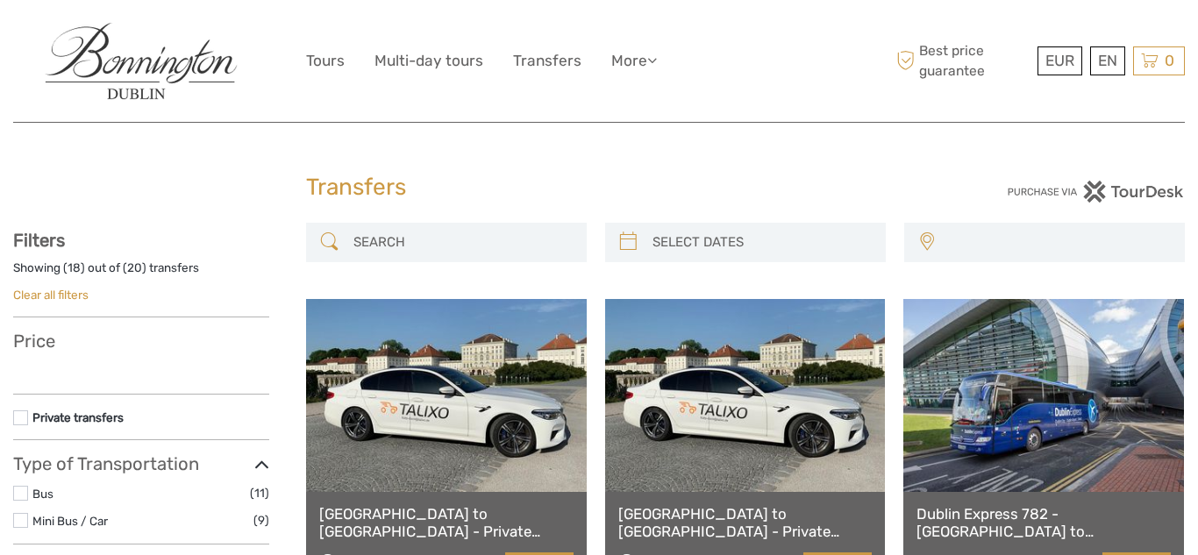
select select
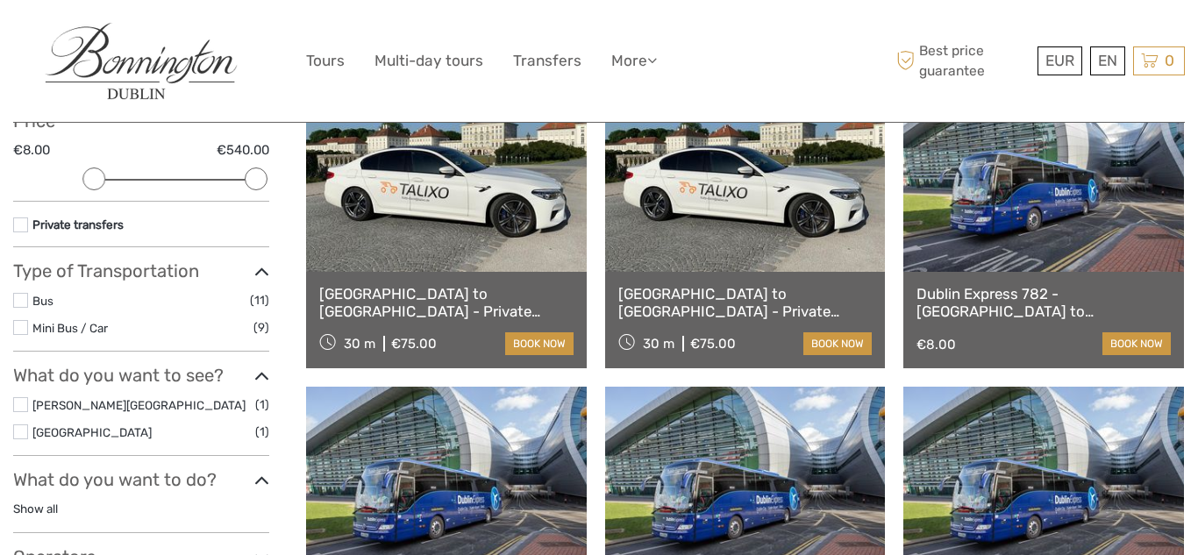
scroll to position [210, 0]
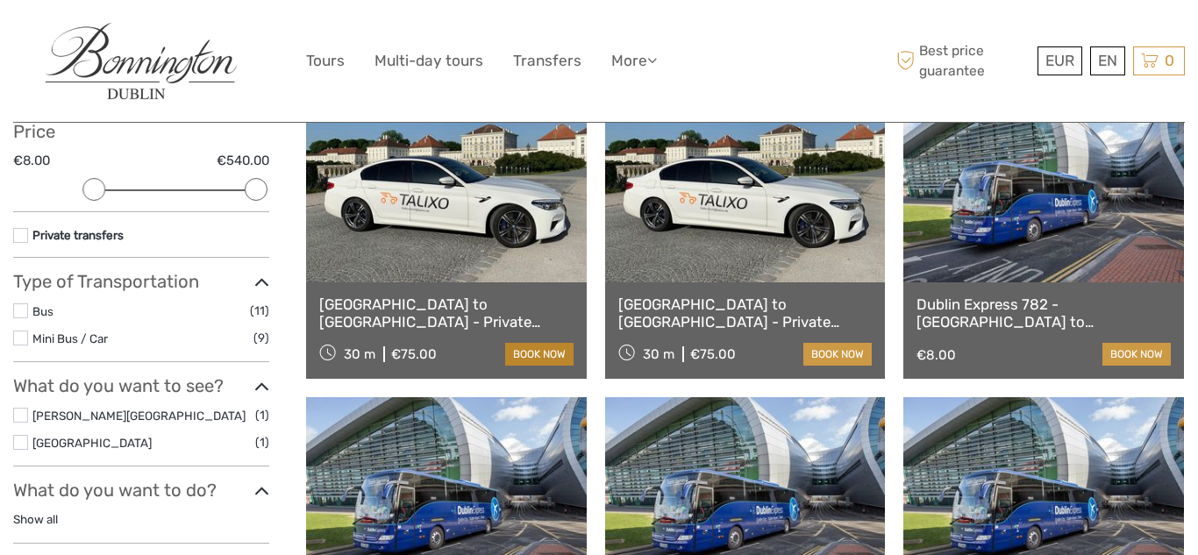
click at [552, 353] on link "book now" at bounding box center [539, 354] width 68 height 23
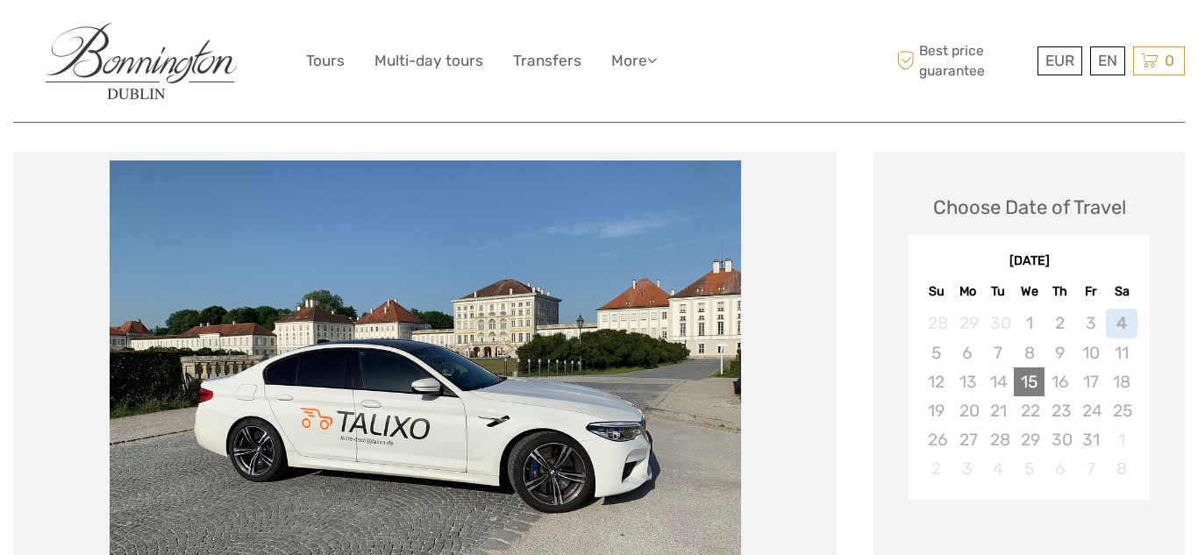
scroll to position [190, 0]
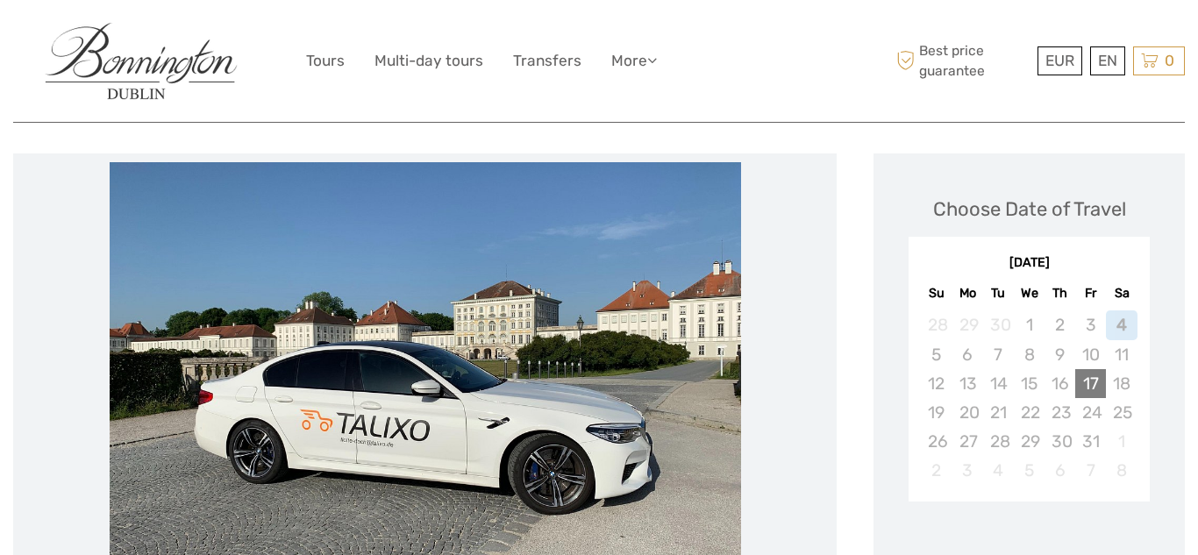
click at [1088, 382] on div "17" at bounding box center [1090, 383] width 31 height 29
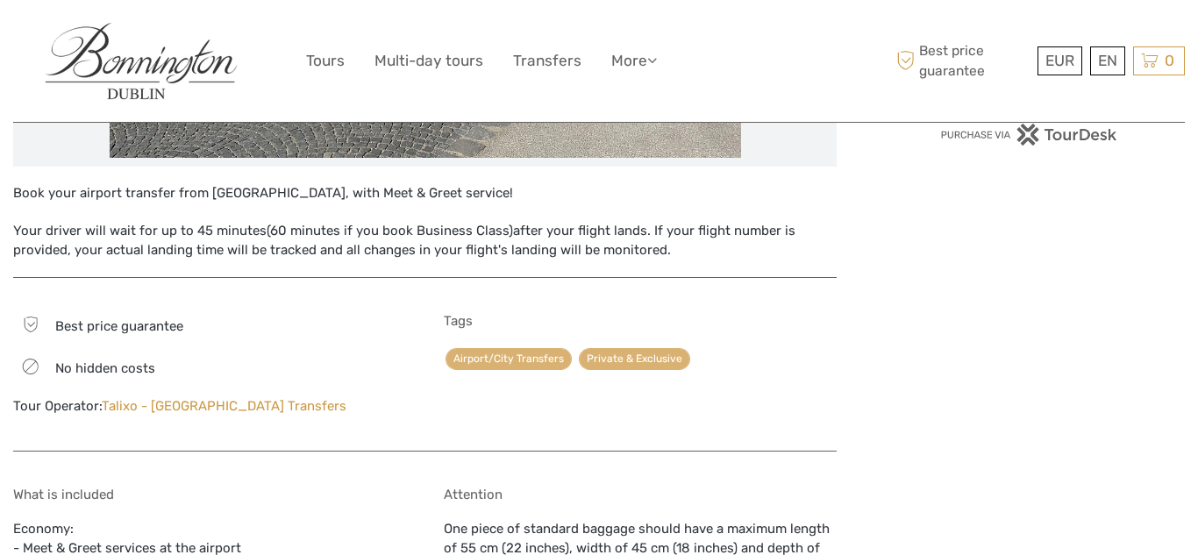
scroll to position [675, 0]
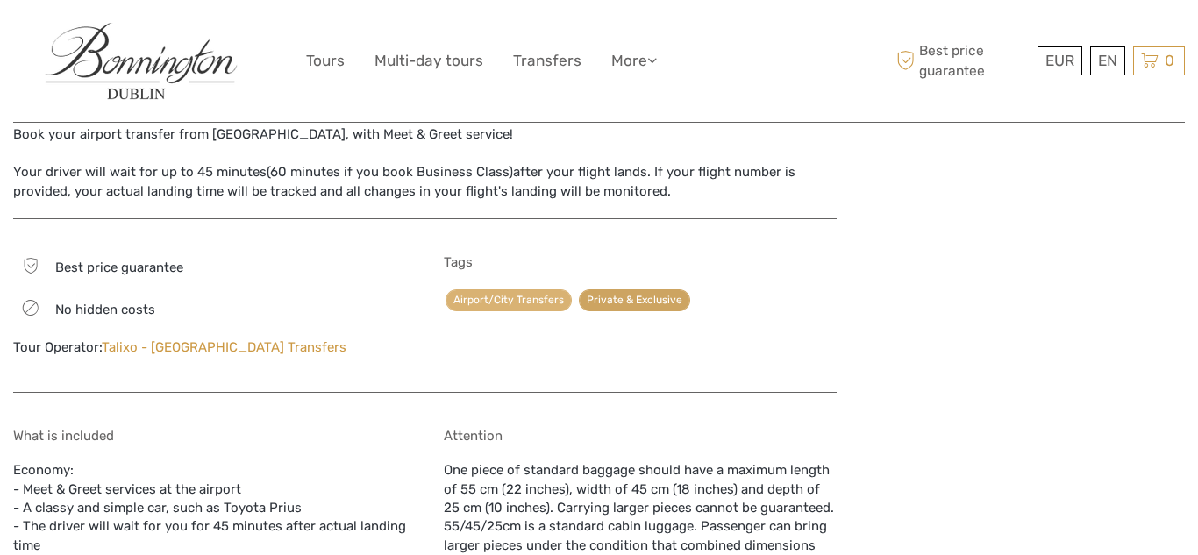
click at [643, 301] on link "Private & Exclusive" at bounding box center [634, 300] width 111 height 22
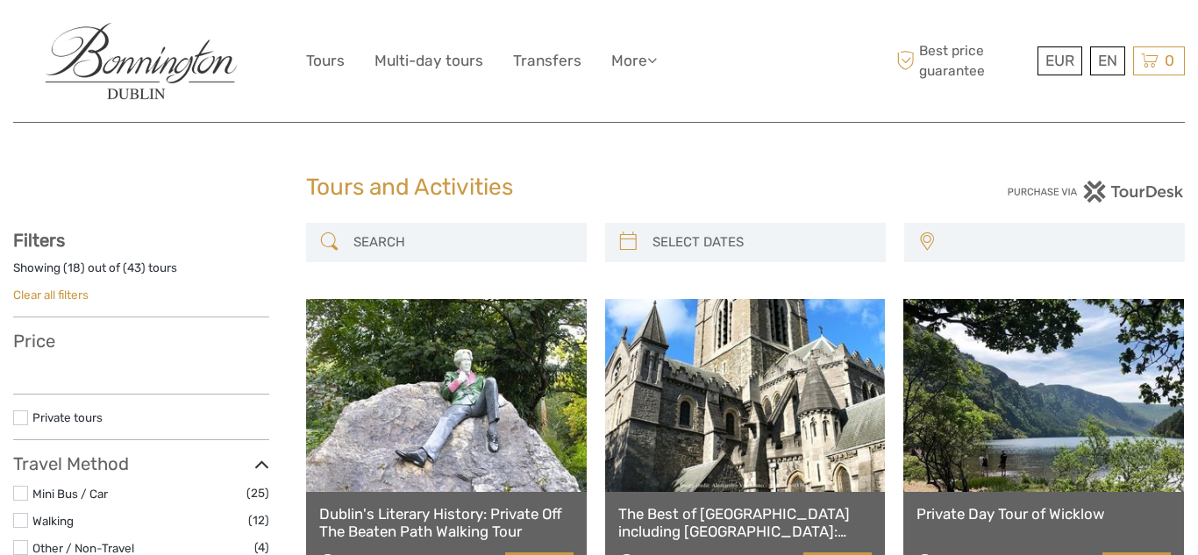
select select
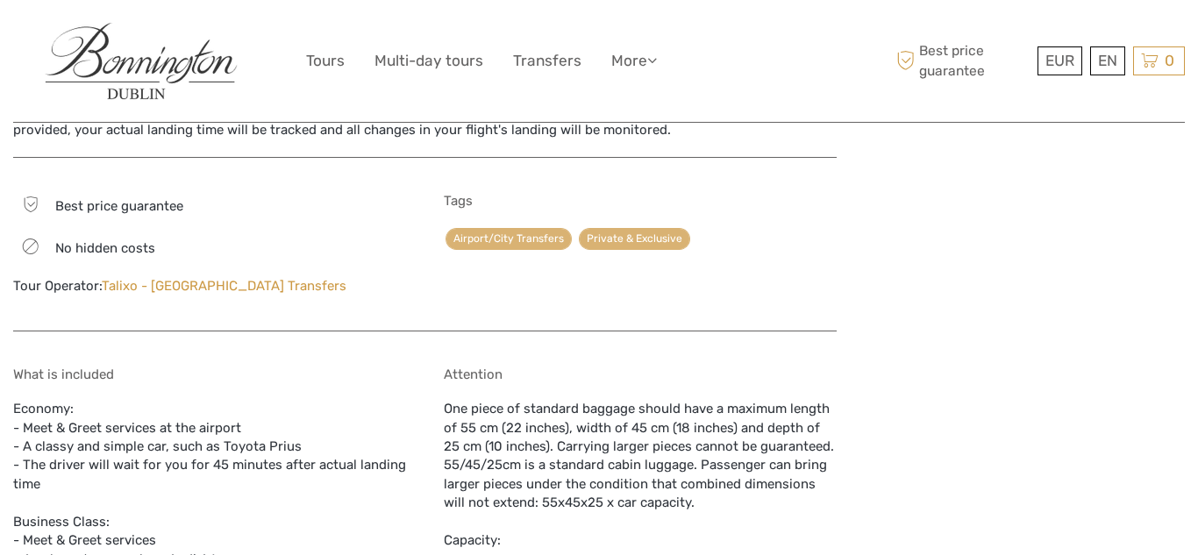
scroll to position [734, 0]
click at [511, 241] on link "Airport/City Transfers" at bounding box center [509, 241] width 126 height 22
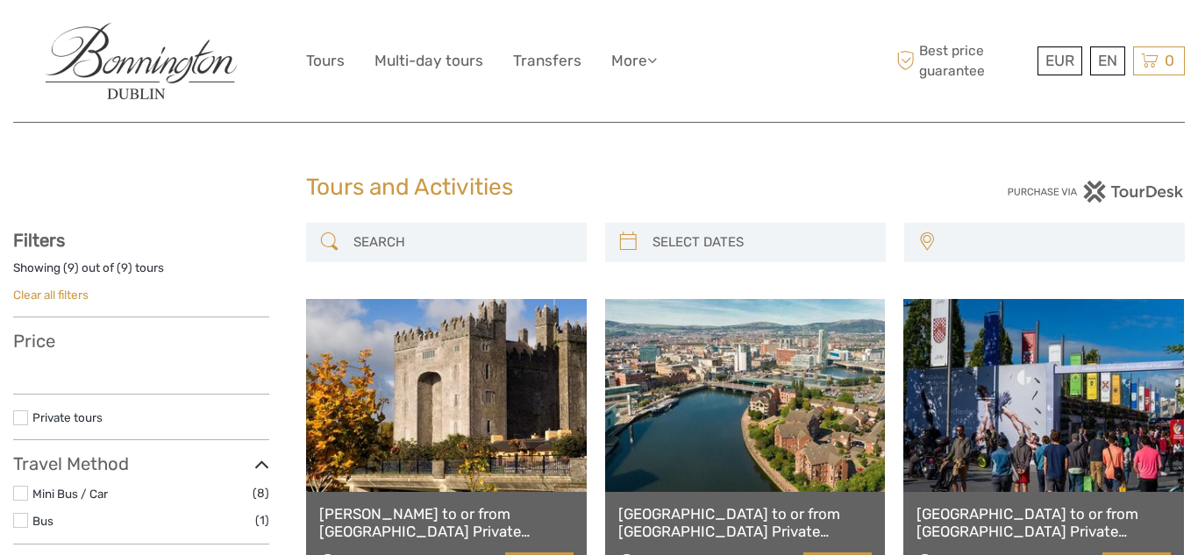
select select
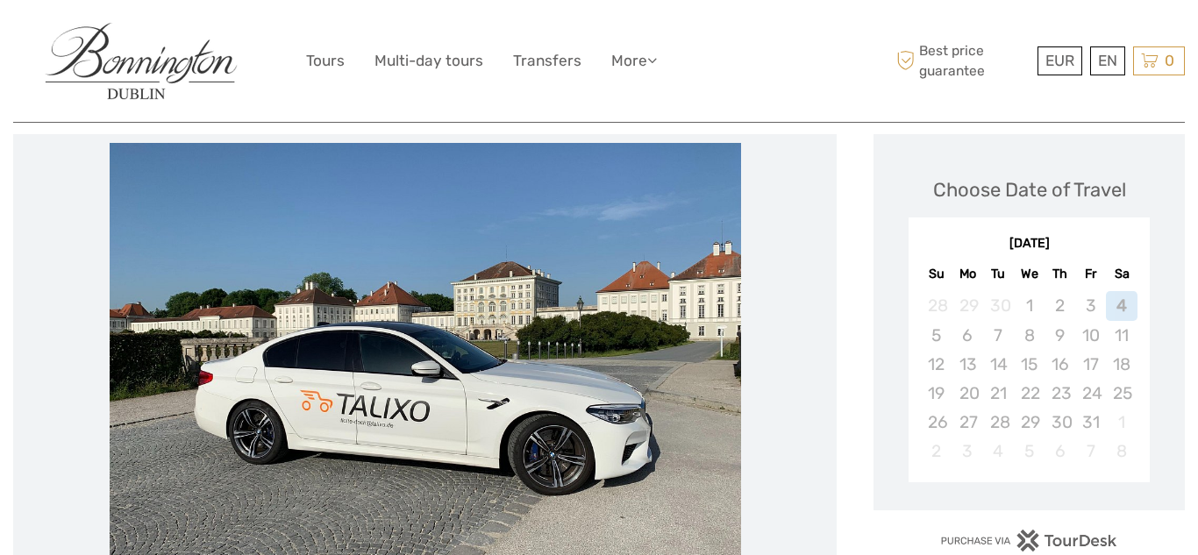
scroll to position [275, 0]
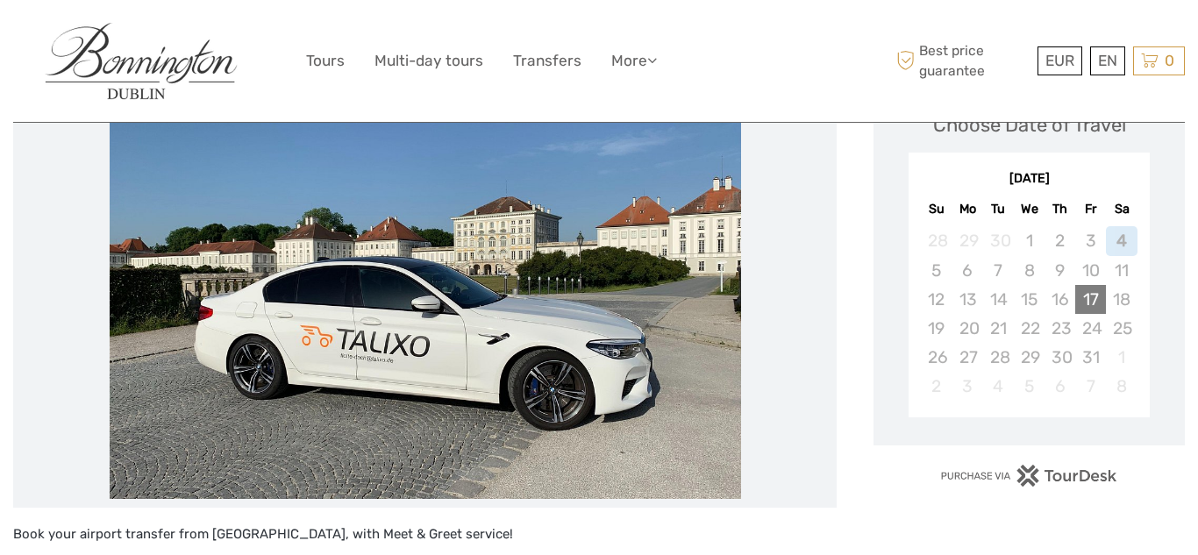
click at [1093, 303] on div "17" at bounding box center [1090, 299] width 31 height 29
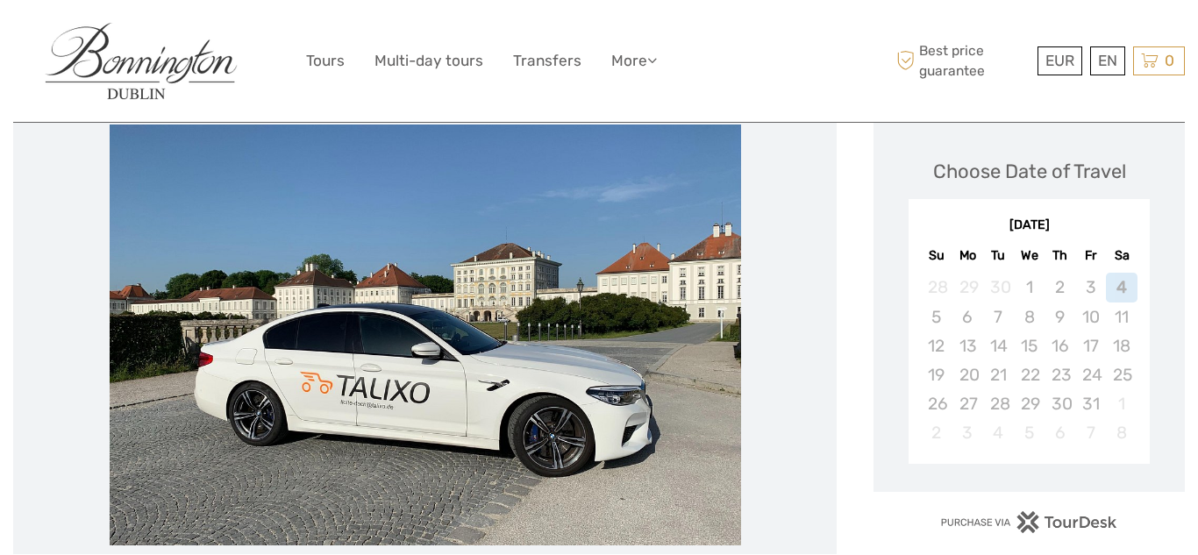
scroll to position [244, 0]
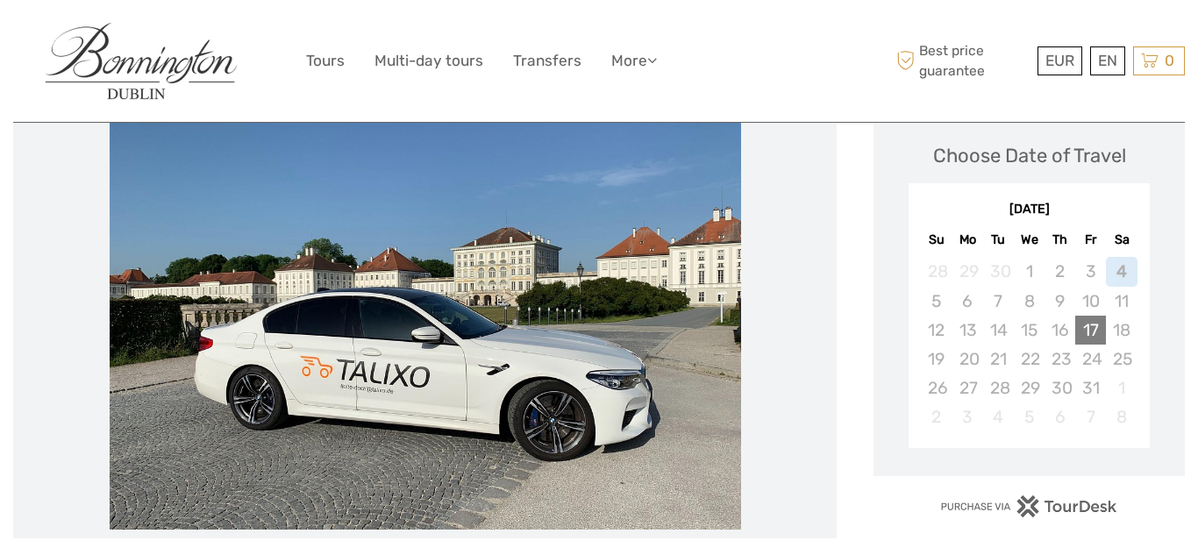
click at [1087, 329] on div "17" at bounding box center [1090, 330] width 31 height 29
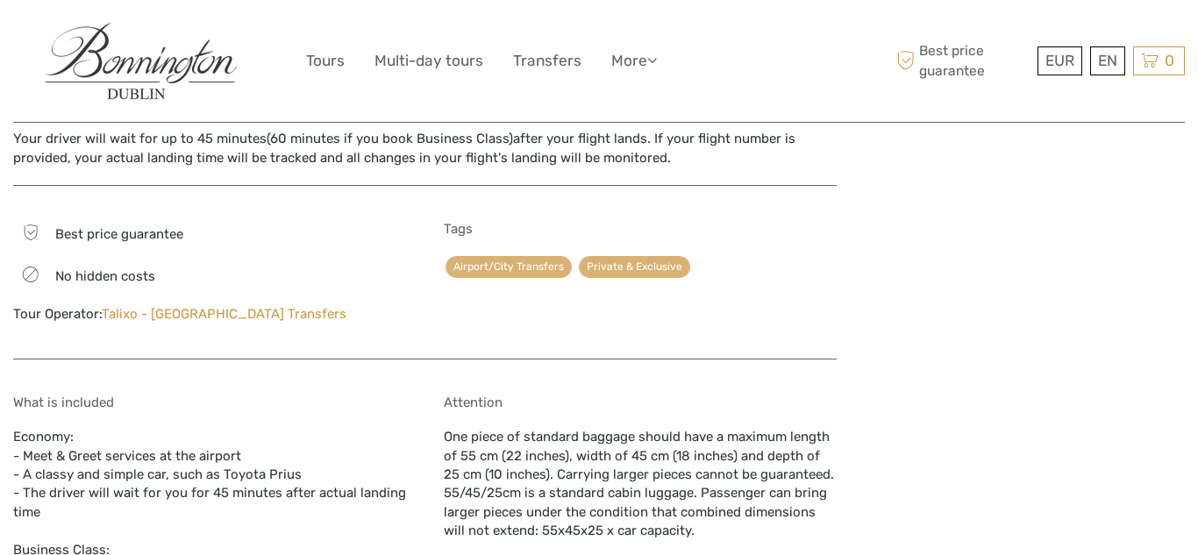
scroll to position [696, 0]
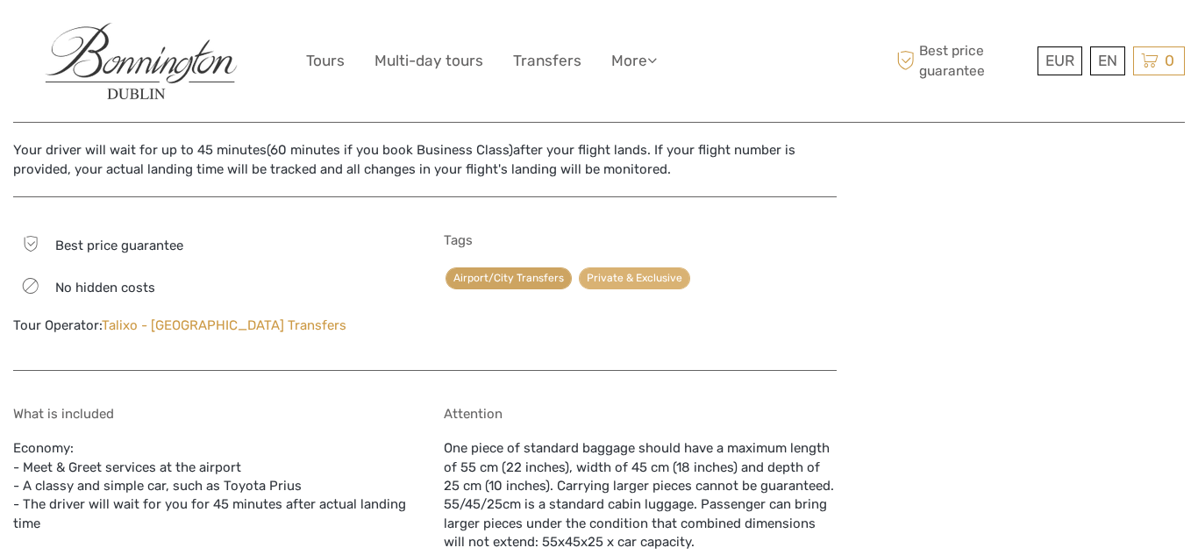
click at [500, 275] on link "Airport/City Transfers" at bounding box center [509, 279] width 126 height 22
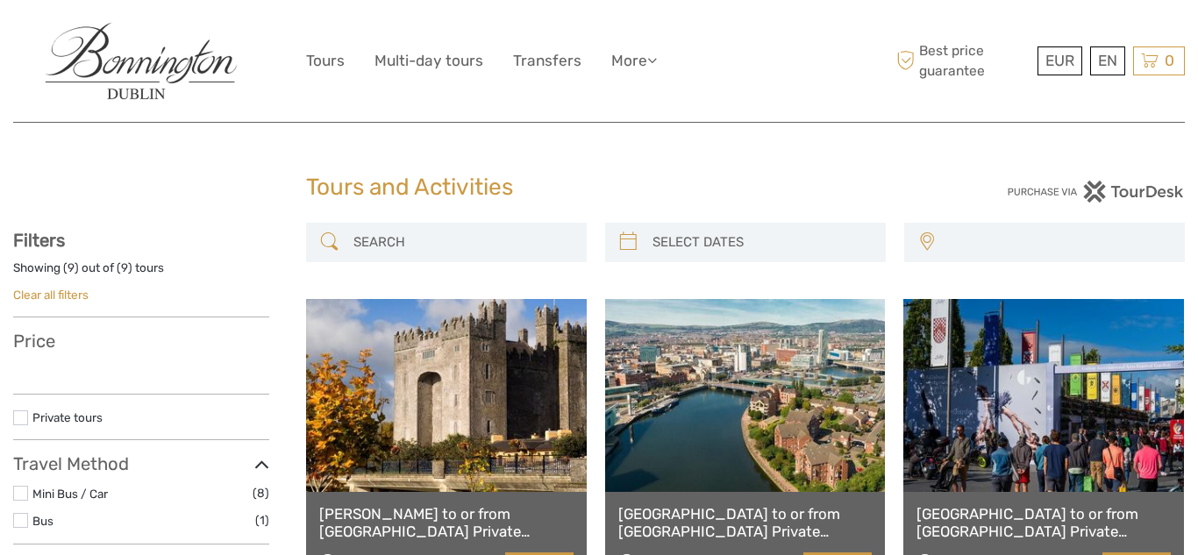
select select
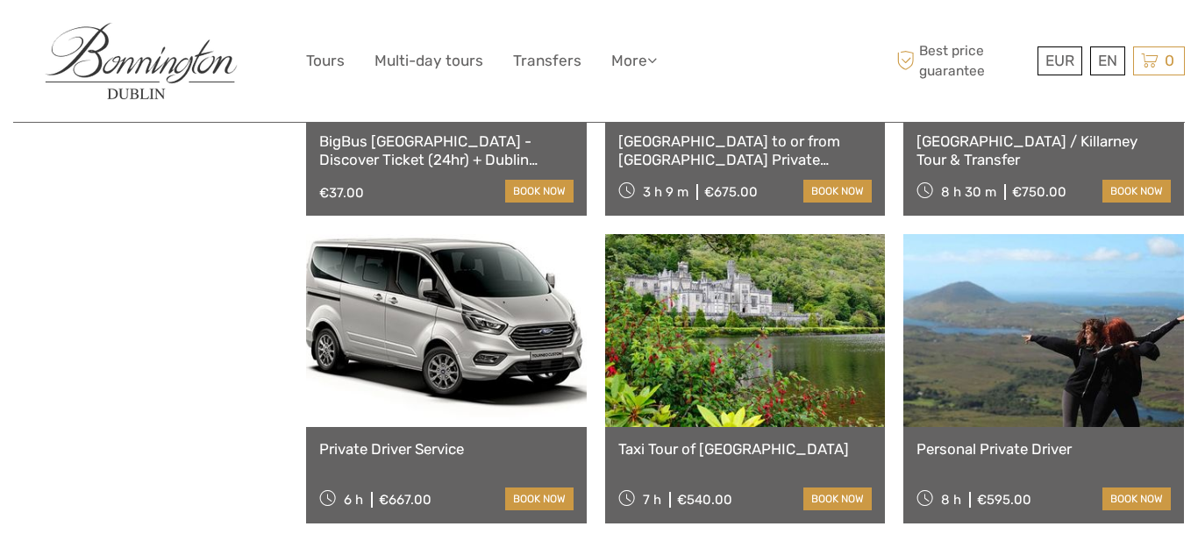
scroll to position [744, 0]
